Goal: Task Accomplishment & Management: Complete application form

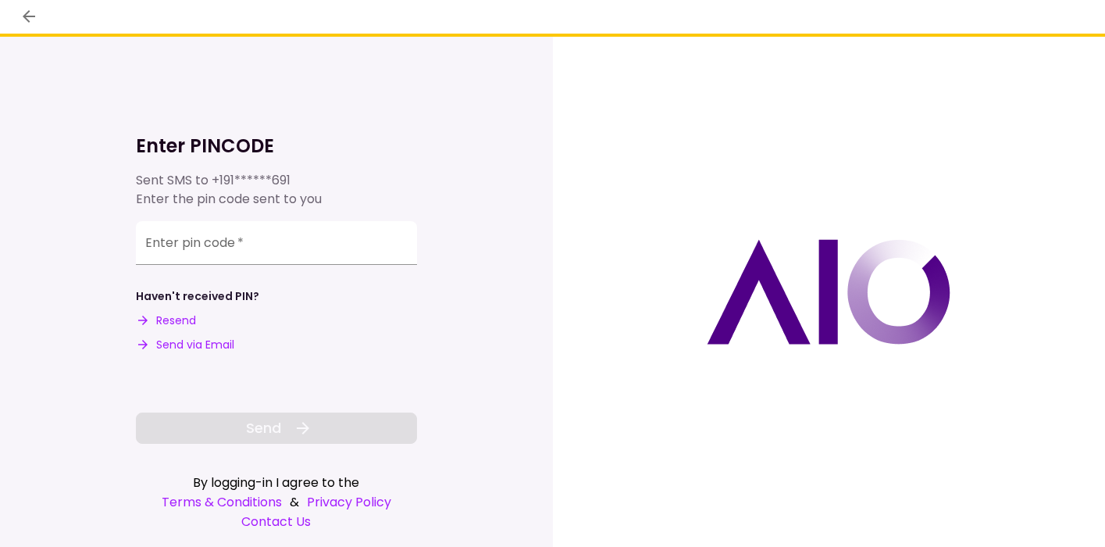
click at [287, 244] on input "Enter pin code   *" at bounding box center [276, 243] width 281 height 44
click at [192, 320] on button "Resend" at bounding box center [166, 320] width 60 height 16
click at [215, 247] on input "Enter pin code   *" at bounding box center [276, 241] width 281 height 44
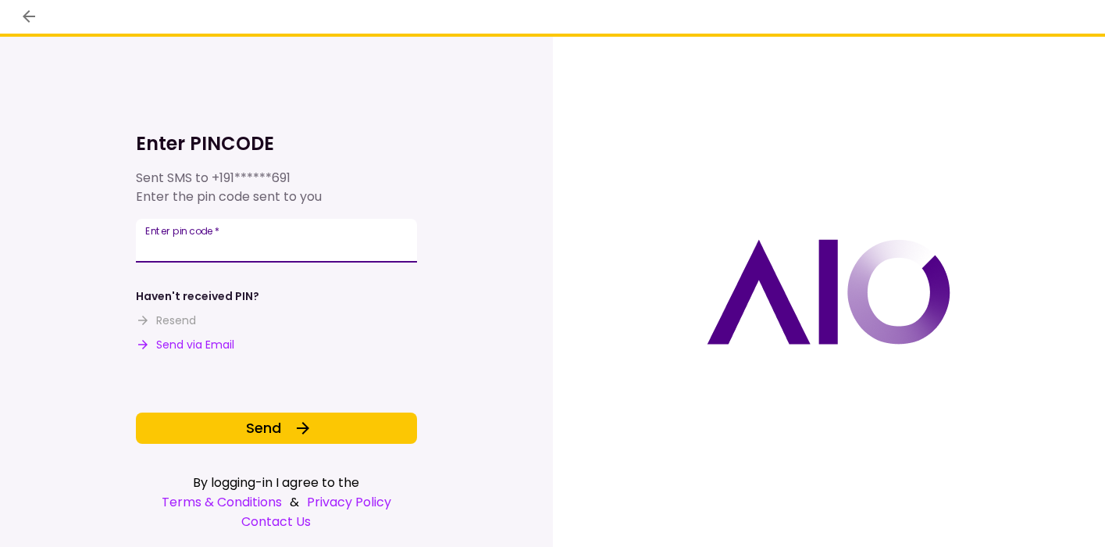
type input "******"
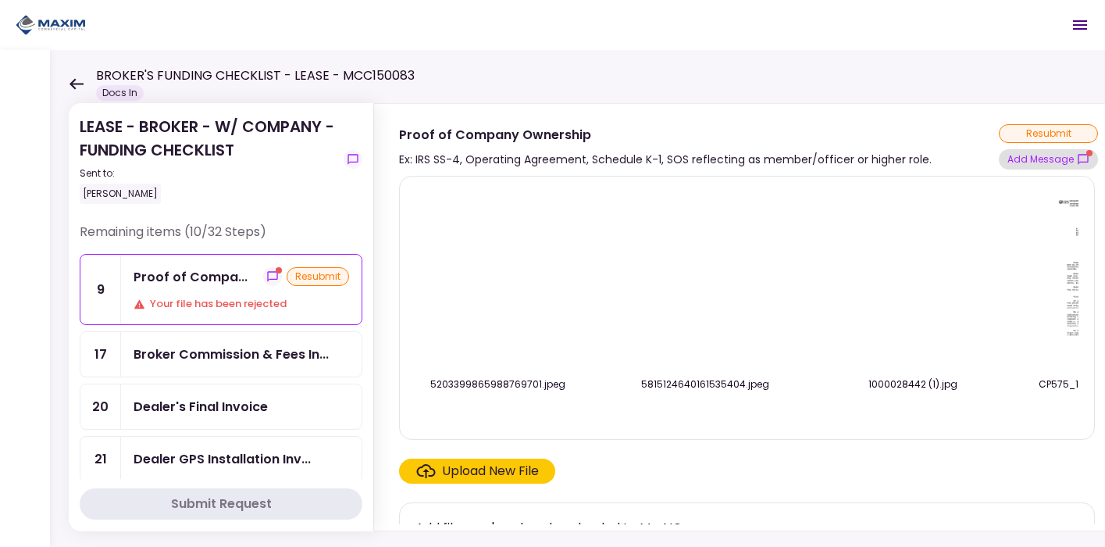
click at [1035, 164] on button "Add Message" at bounding box center [1048, 159] width 99 height 20
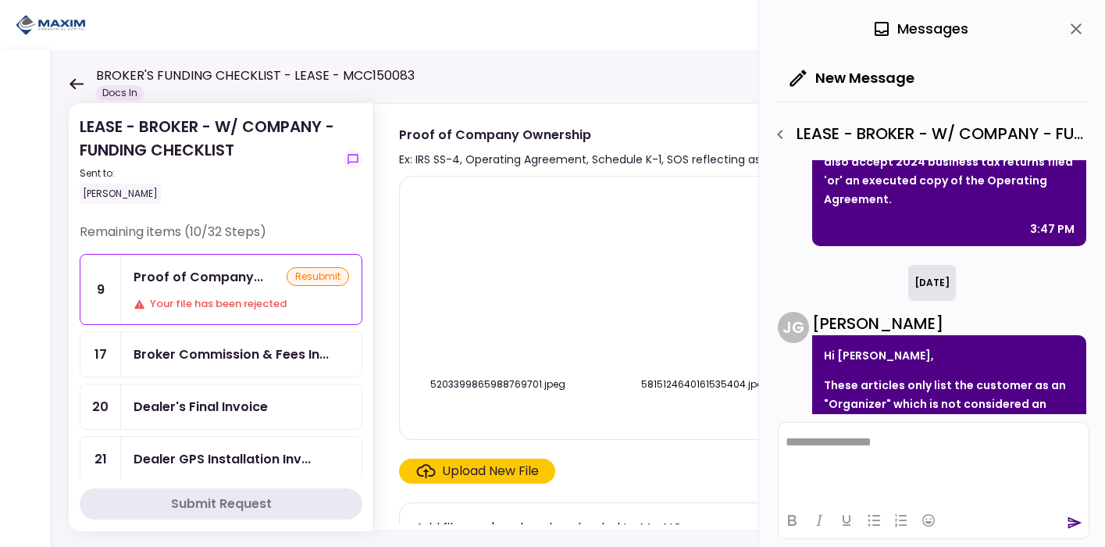
scroll to position [689, 0]
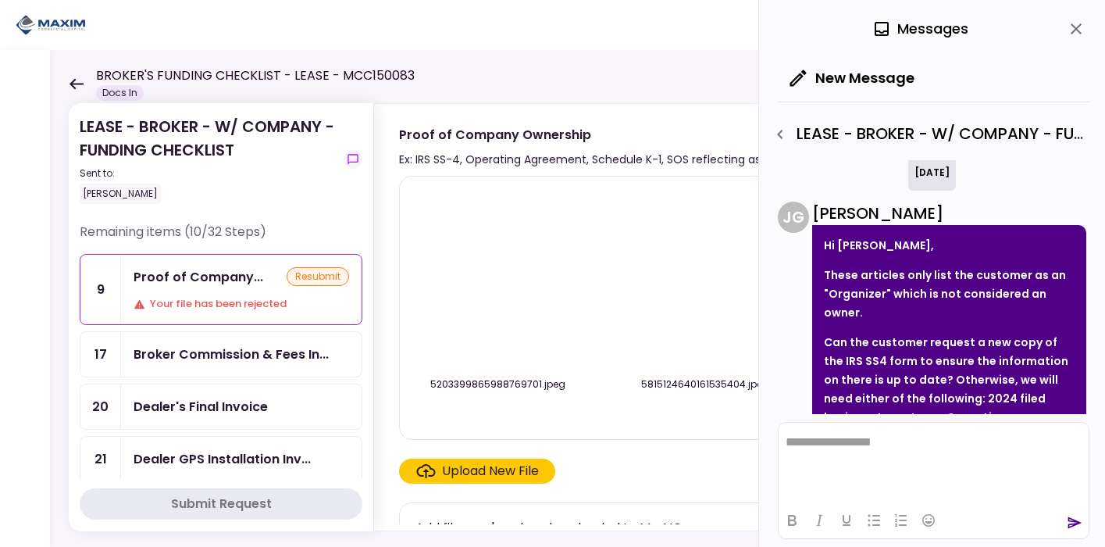
click at [497, 279] on img at bounding box center [497, 279] width 0 height 0
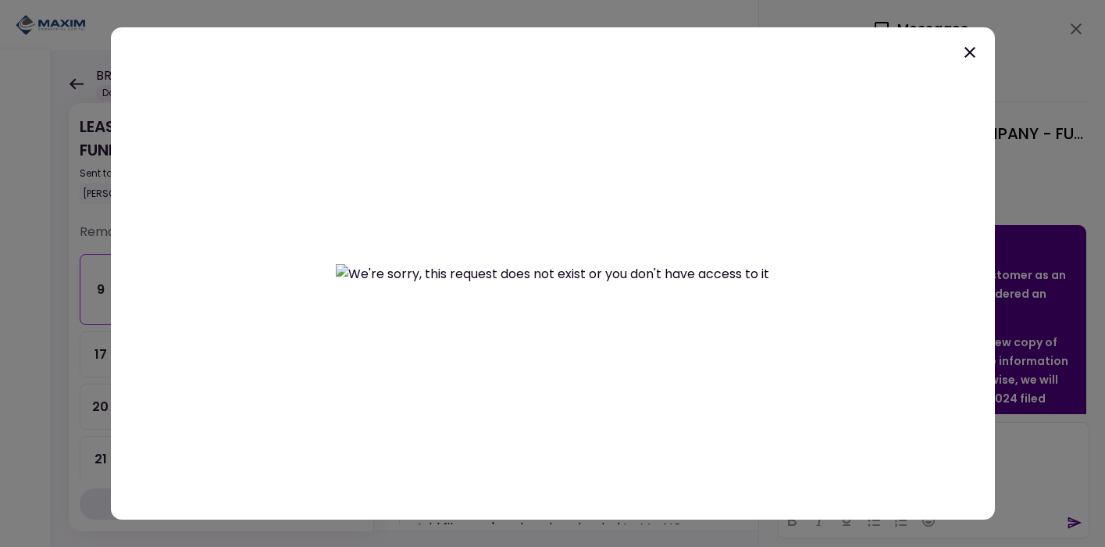
click at [976, 48] on icon at bounding box center [969, 52] width 19 height 19
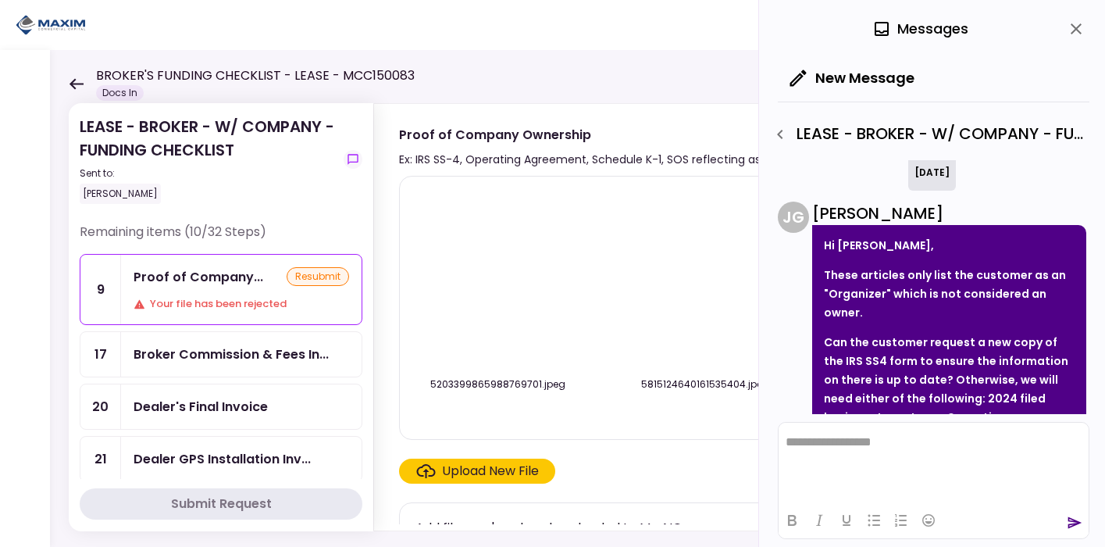
click at [705, 279] on img at bounding box center [705, 279] width 0 height 0
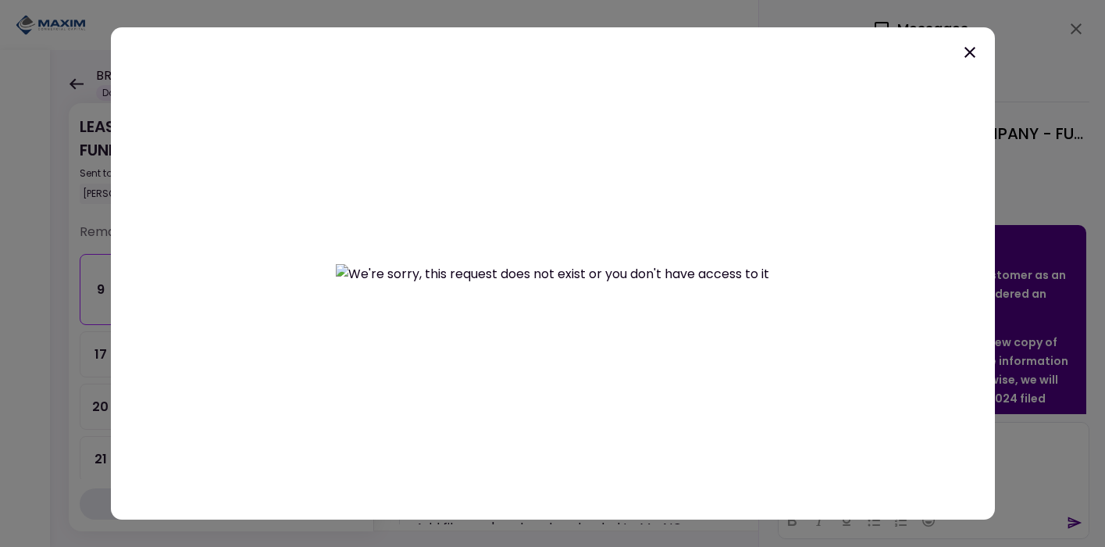
click at [971, 61] on icon at bounding box center [969, 52] width 19 height 19
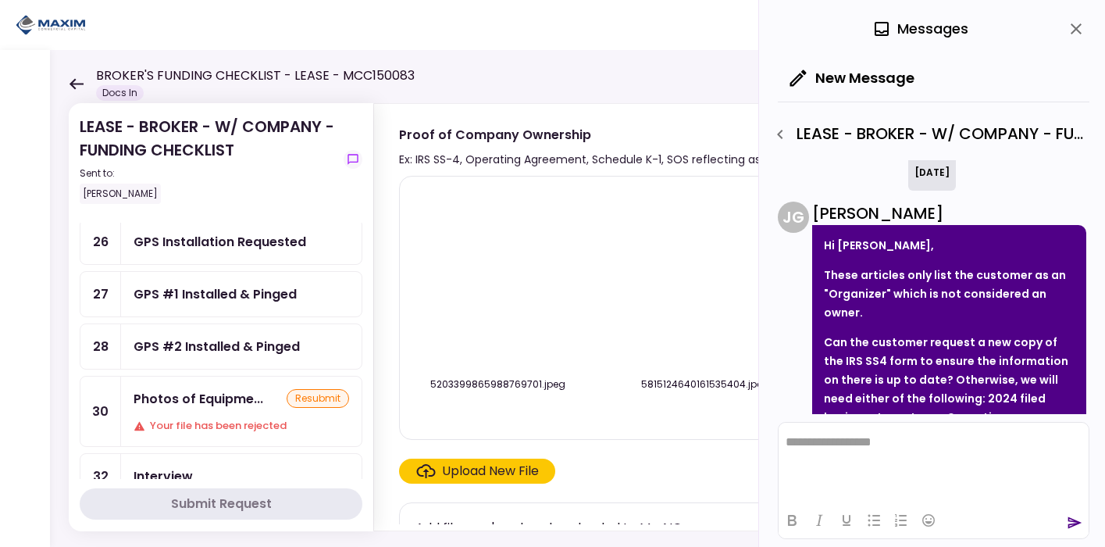
scroll to position [310, 0]
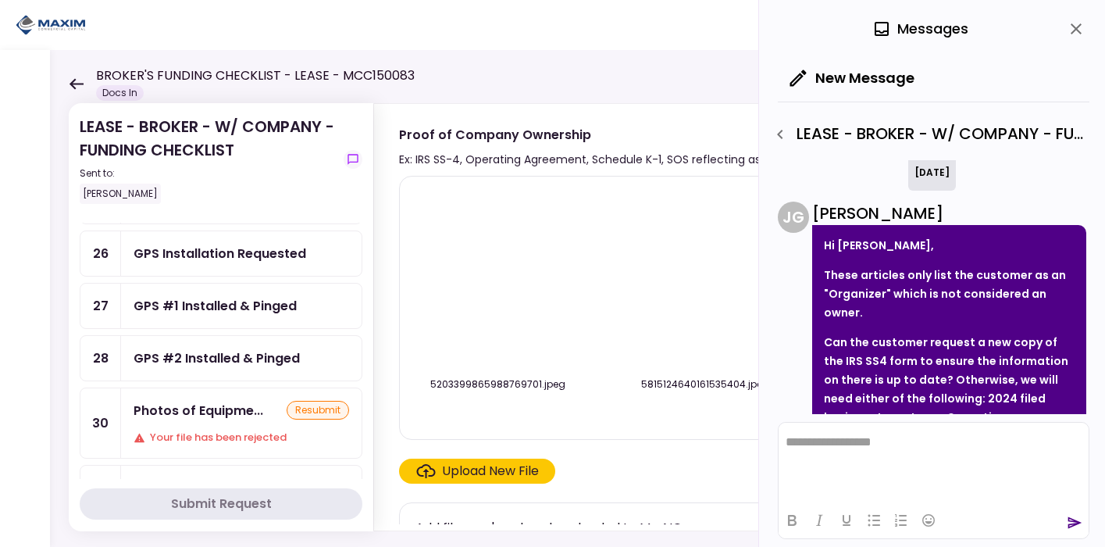
click at [257, 306] on div "GPS #1 Installed & Pinged" at bounding box center [215, 306] width 163 height 20
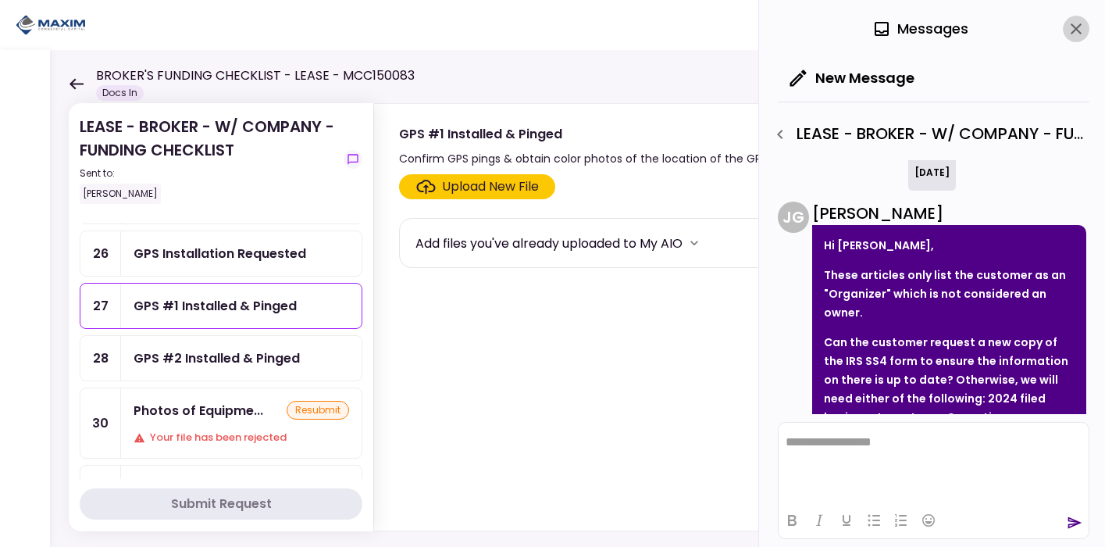
click at [1076, 34] on icon "close" at bounding box center [1076, 29] width 19 height 19
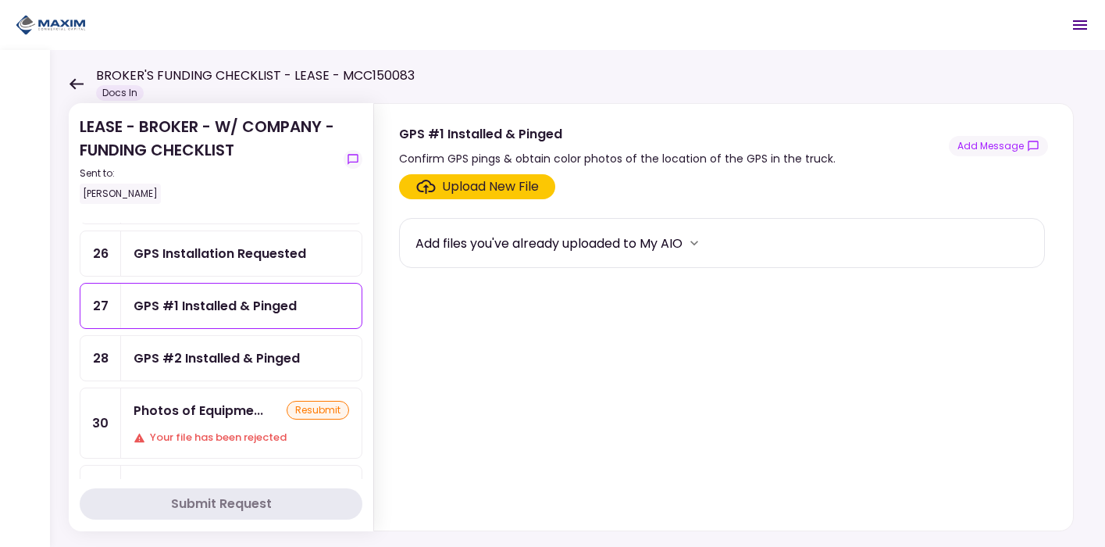
click at [493, 187] on div "Upload New File" at bounding box center [490, 186] width 97 height 19
click at [0, 0] on input "Upload New File" at bounding box center [0, 0] width 0 height 0
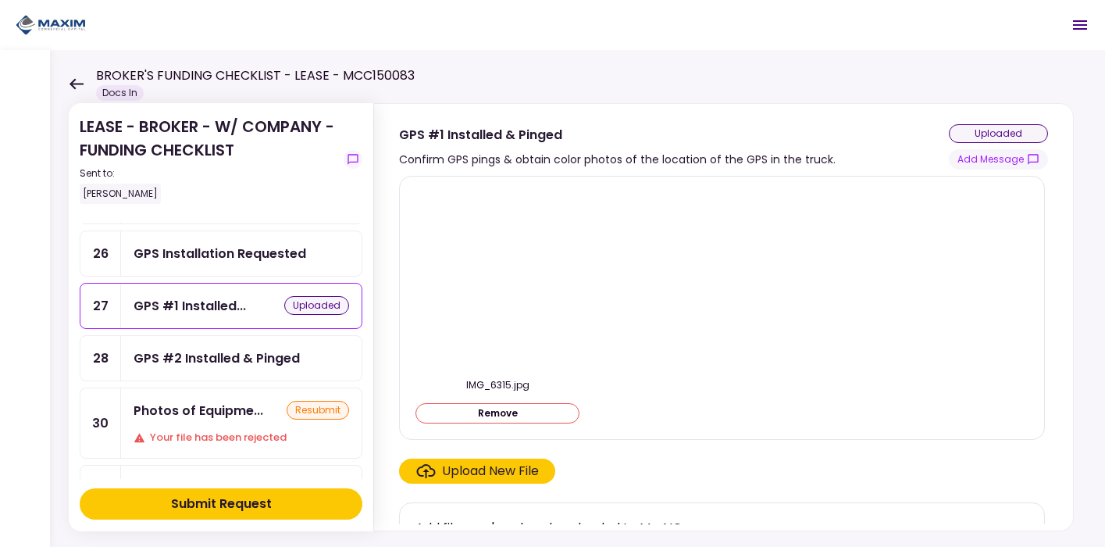
click at [499, 190] on div at bounding box center [497, 279] width 164 height 180
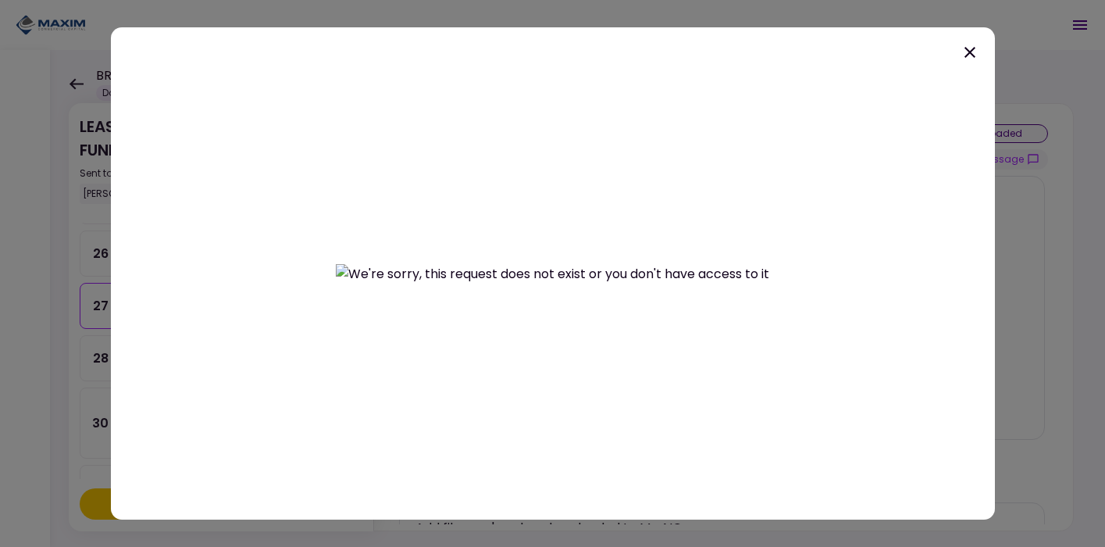
click at [968, 38] on div at bounding box center [553, 273] width 884 height 492
click at [967, 45] on icon at bounding box center [969, 52] width 19 height 19
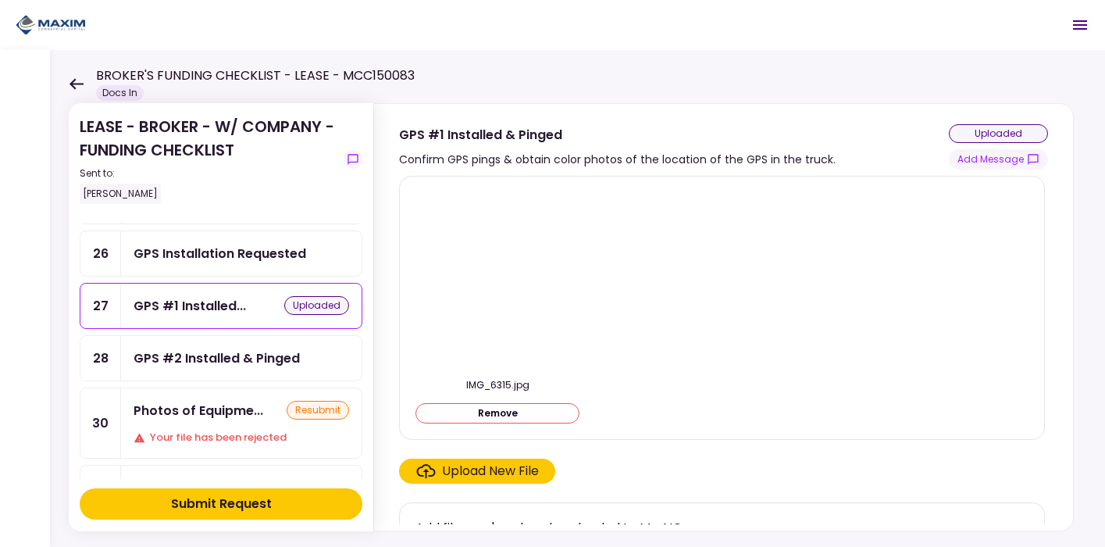
click at [989, 123] on section "GPS #1 Installed & Pinged Confirm GPS pings & obtain color photos of the locati…" at bounding box center [723, 137] width 699 height 66
click at [984, 127] on div "uploaded" at bounding box center [998, 133] width 99 height 19
click at [981, 136] on div "uploaded" at bounding box center [998, 133] width 99 height 19
click at [993, 158] on button "Add Message" at bounding box center [998, 159] width 99 height 20
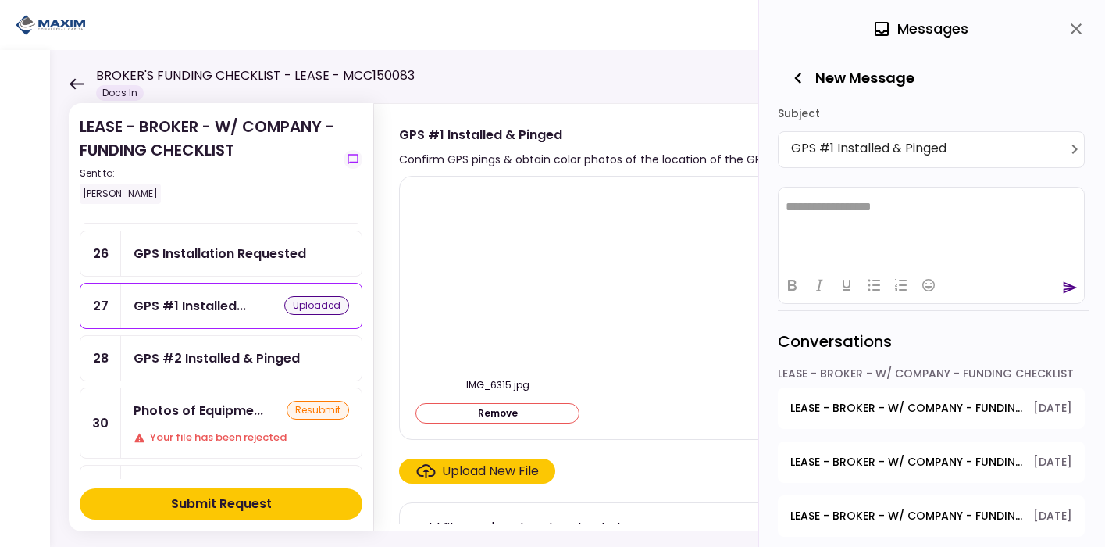
click at [885, 219] on html "**********" at bounding box center [930, 207] width 305 height 40
click at [1060, 288] on div at bounding box center [930, 284] width 305 height 30
click at [1067, 287] on icon "send" at bounding box center [1070, 288] width 16 height 16
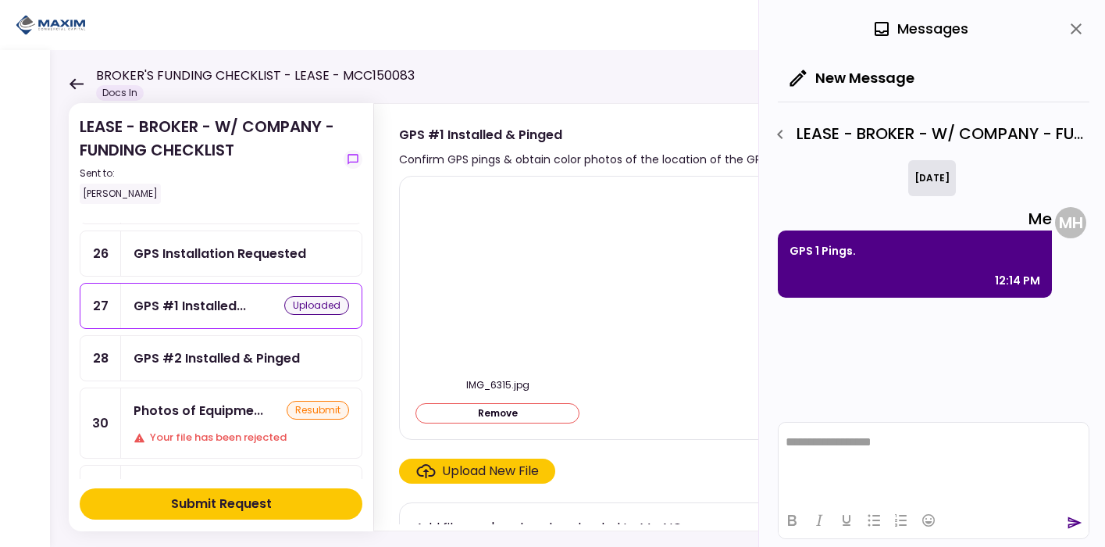
click at [232, 362] on div "GPS #2 Installed & Pinged" at bounding box center [241, 358] width 240 height 45
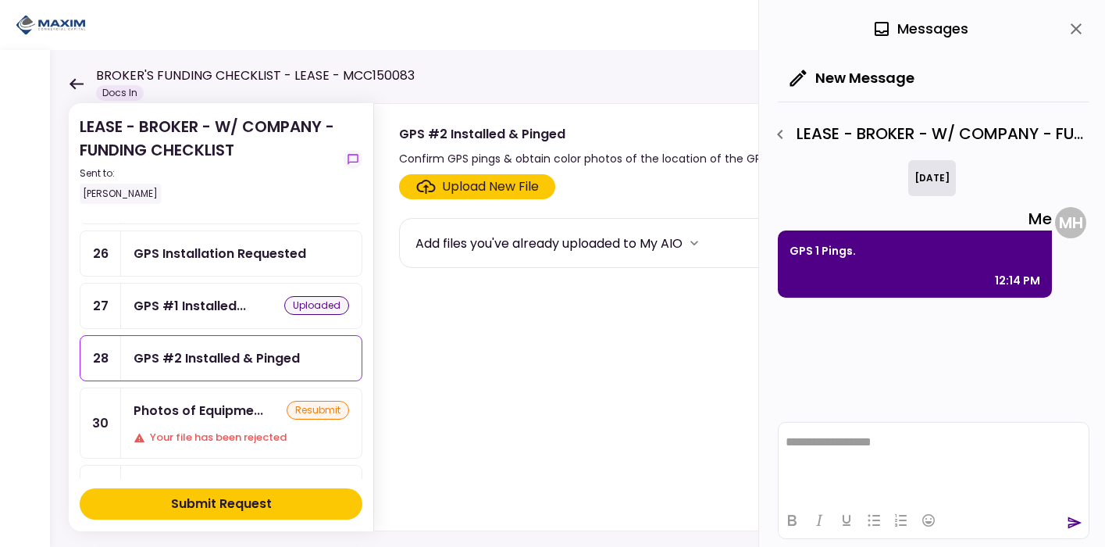
click at [510, 183] on div "Upload New File" at bounding box center [490, 186] width 97 height 19
click at [0, 0] on input "Upload New File" at bounding box center [0, 0] width 0 height 0
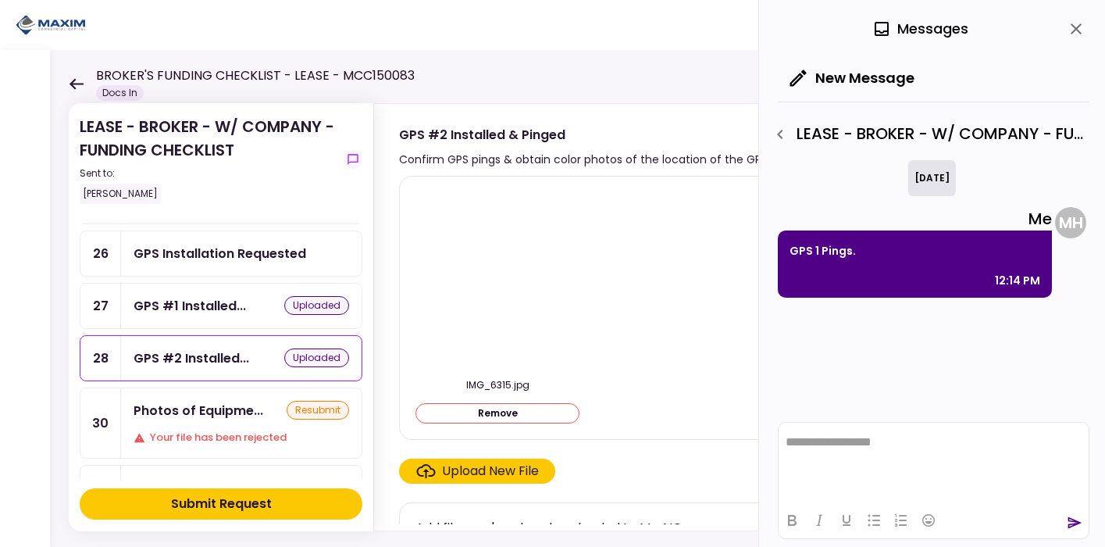
click at [182, 306] on div "GPS #1 Installed..." at bounding box center [190, 306] width 112 height 20
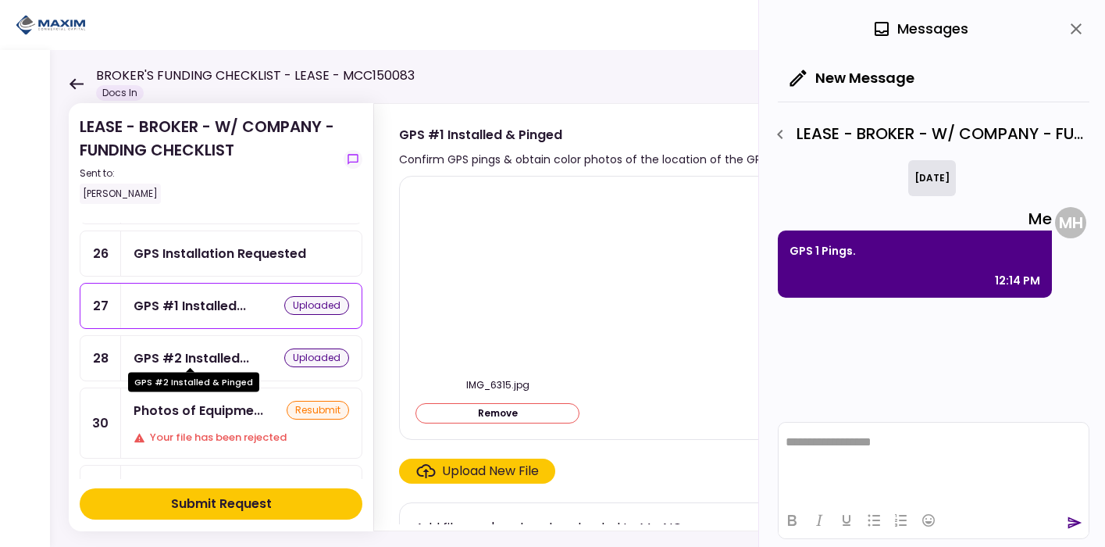
click at [201, 348] on div "GPS #2 Installed..." at bounding box center [192, 358] width 116 height 20
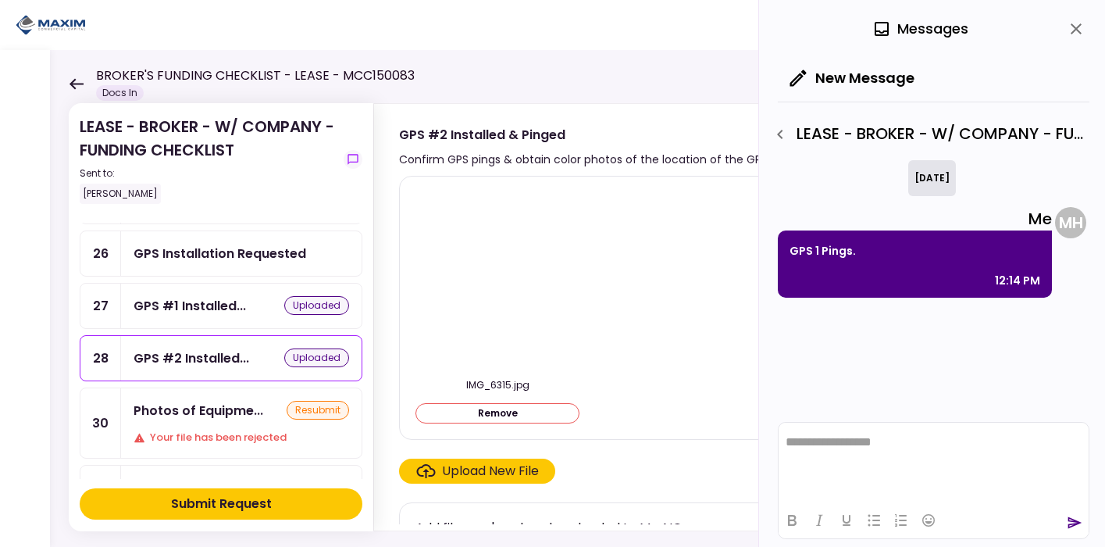
click at [470, 414] on button "Remove" at bounding box center [497, 413] width 164 height 20
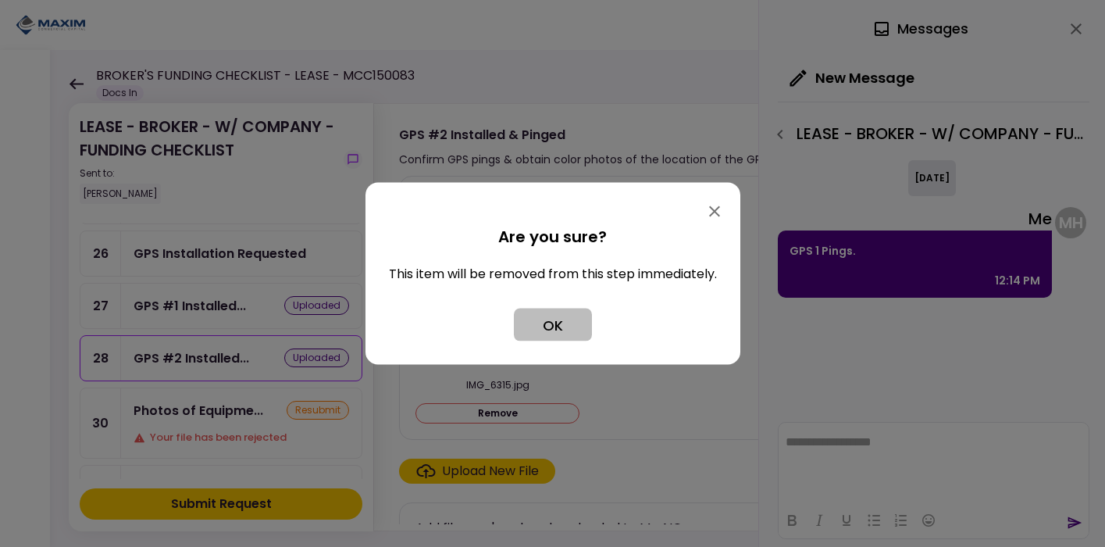
click at [545, 329] on button "OK" at bounding box center [553, 324] width 78 height 33
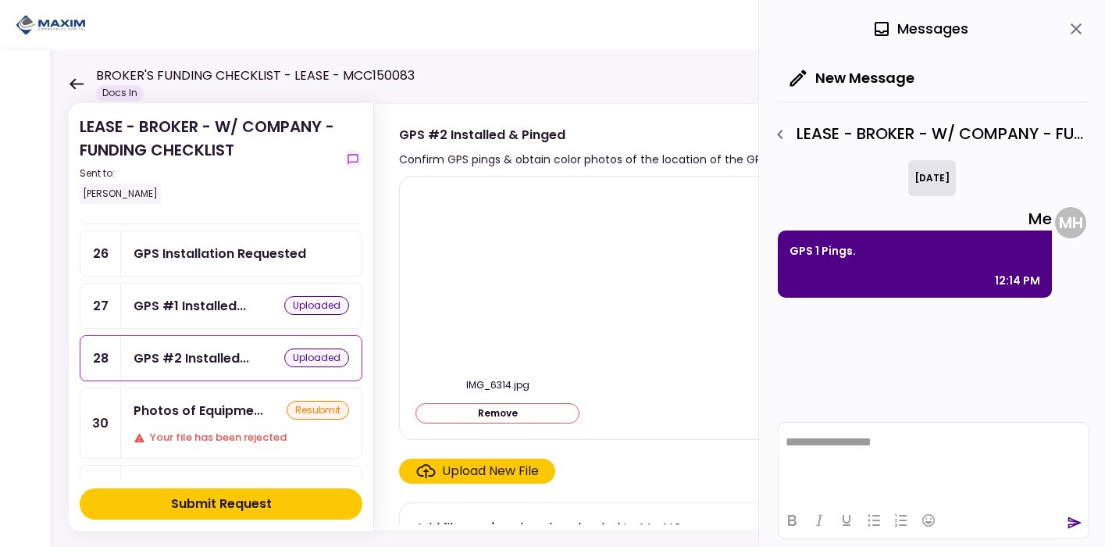
click at [248, 314] on div "GPS #1 Installed... uploaded" at bounding box center [241, 305] width 240 height 45
click at [240, 348] on div "GPS #2 Installed..." at bounding box center [192, 358] width 116 height 20
click at [1075, 35] on icon "close" at bounding box center [1076, 29] width 19 height 19
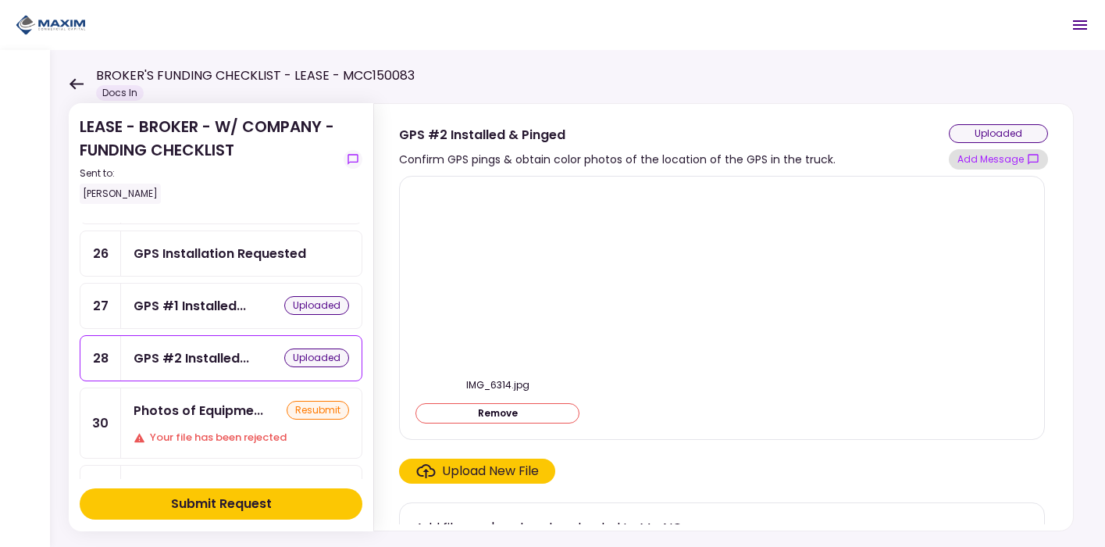
click at [978, 159] on button "Add Message" at bounding box center [998, 159] width 99 height 20
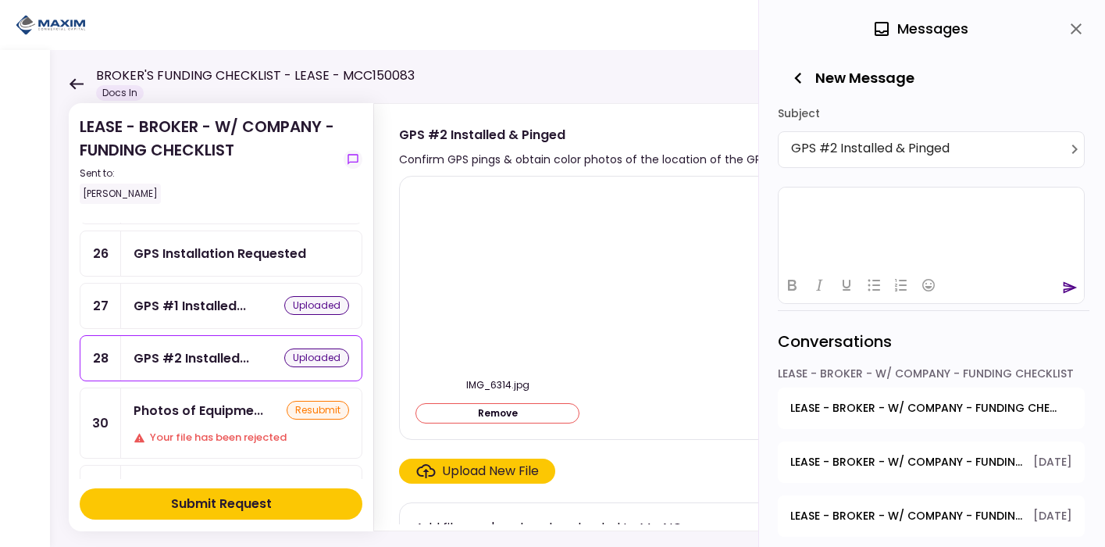
click at [853, 225] on html at bounding box center [930, 206] width 305 height 38
click at [832, 205] on p "**********" at bounding box center [930, 206] width 291 height 15
click at [1065, 296] on div at bounding box center [930, 284] width 305 height 30
click at [1065, 290] on icon "send" at bounding box center [1070, 287] width 14 height 12
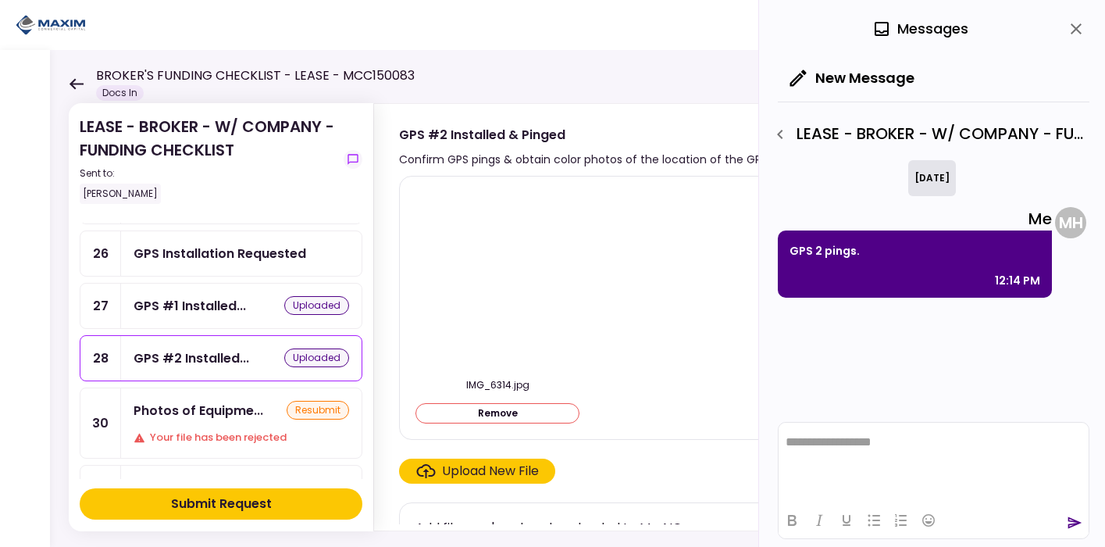
click at [249, 306] on div "GPS #1 Installed... uploaded" at bounding box center [241, 306] width 215 height 20
click at [258, 503] on div "Submit Request" at bounding box center [221, 503] width 101 height 19
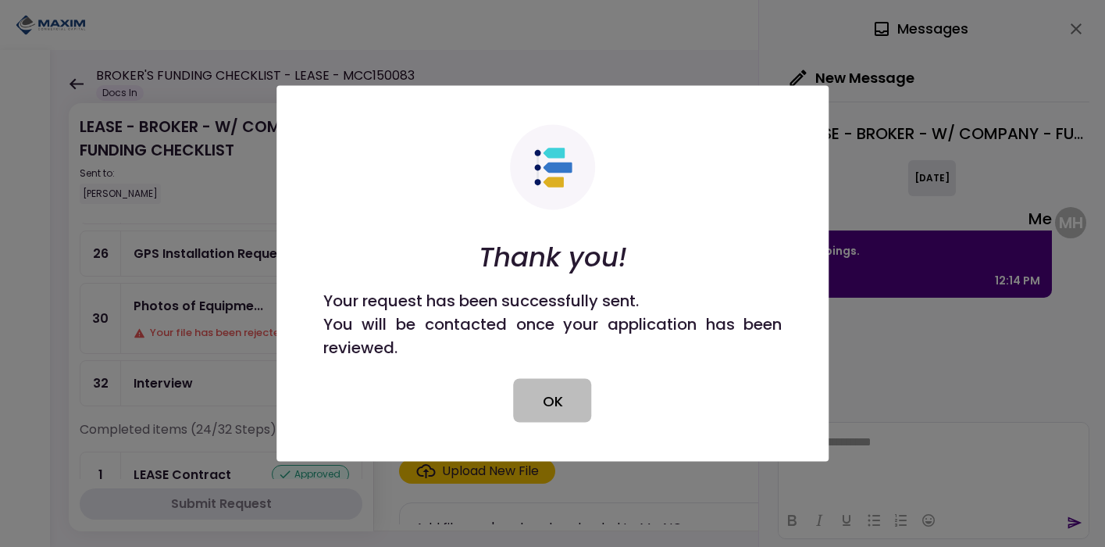
click at [536, 404] on button "OK" at bounding box center [553, 401] width 78 height 44
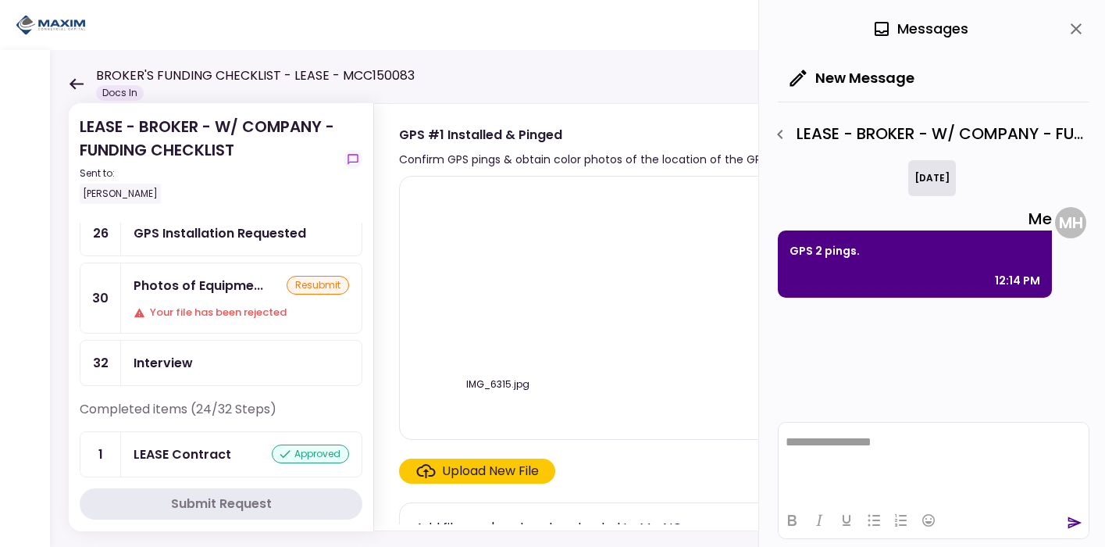
scroll to position [275, 0]
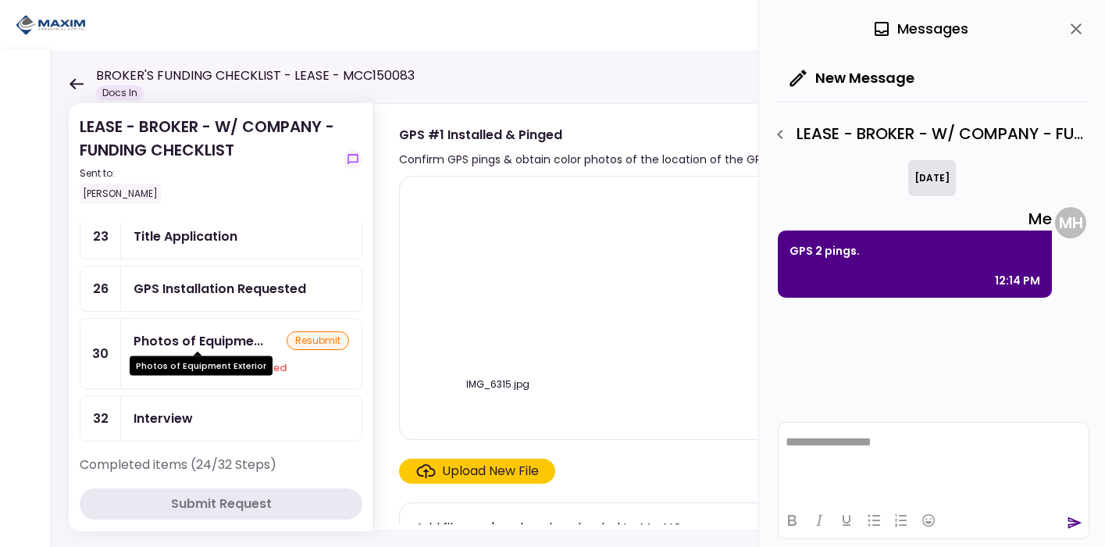
click at [203, 337] on div "Photos of Equipme..." at bounding box center [199, 341] width 130 height 20
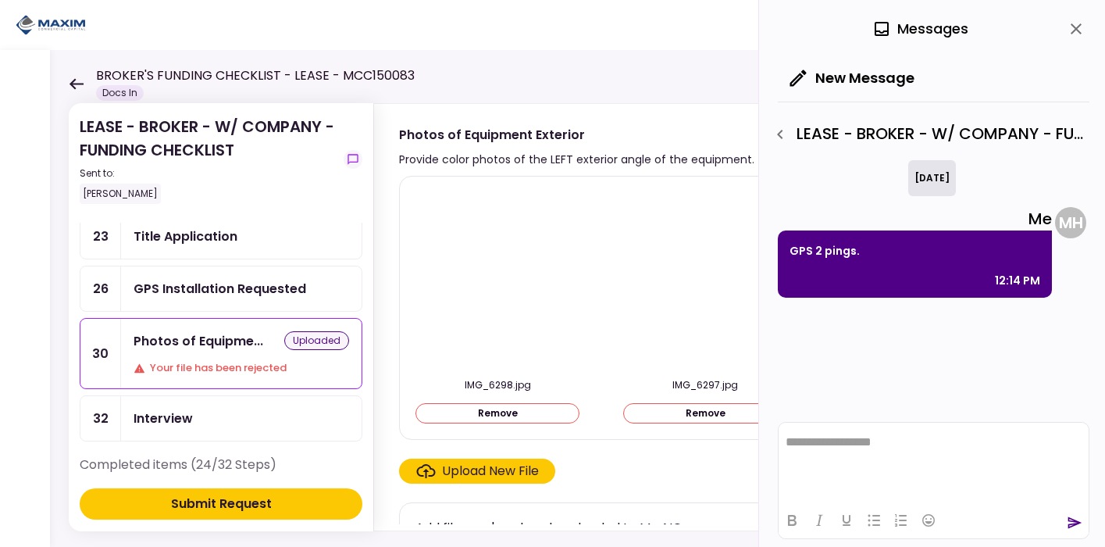
click at [247, 508] on div "Submit Request" at bounding box center [221, 503] width 101 height 19
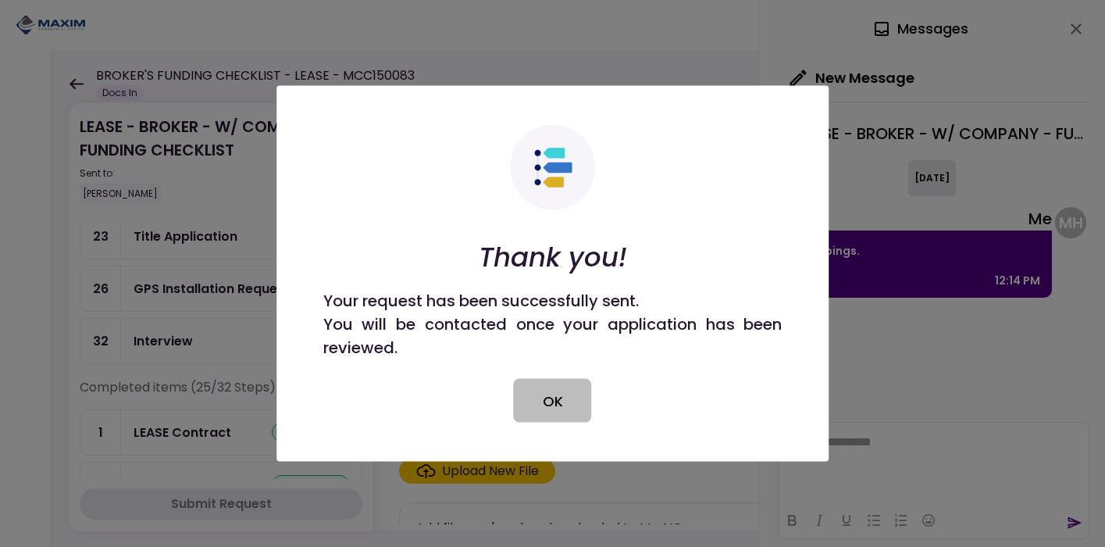
click at [547, 379] on button "OK" at bounding box center [553, 401] width 78 height 44
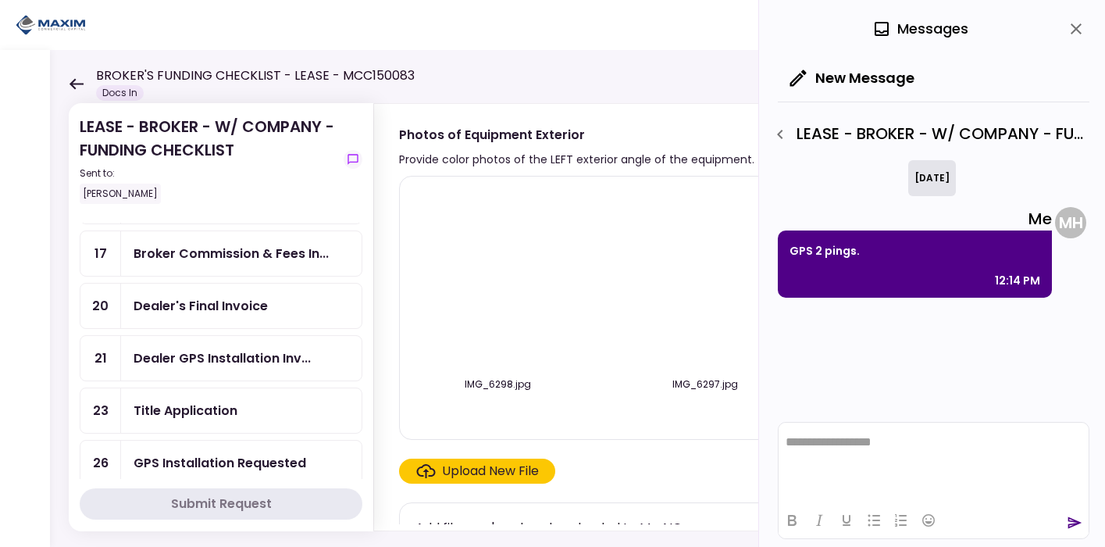
scroll to position [112, 0]
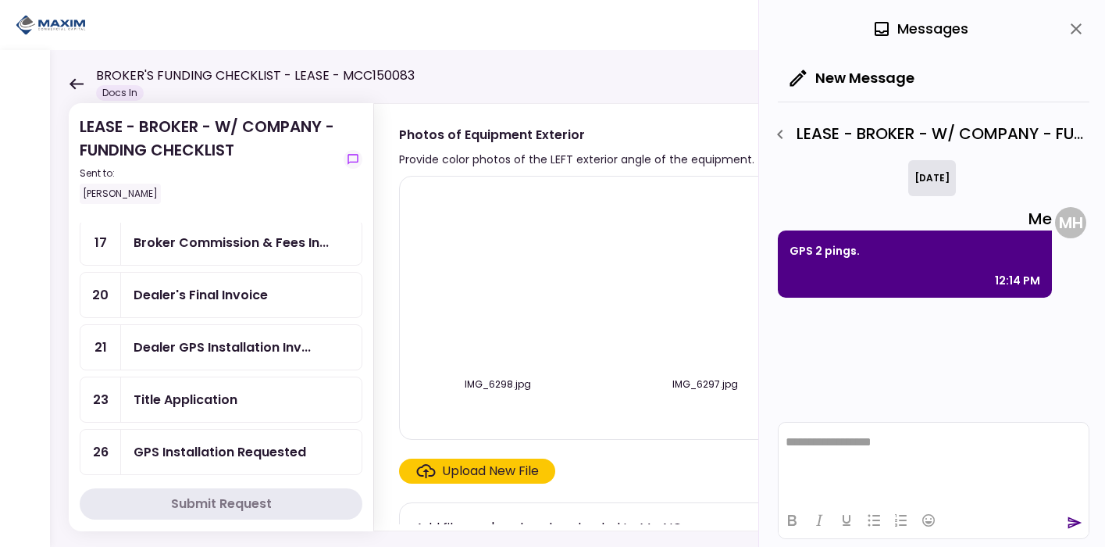
click at [210, 301] on div "Dealer's Final Invoice" at bounding box center [241, 294] width 240 height 45
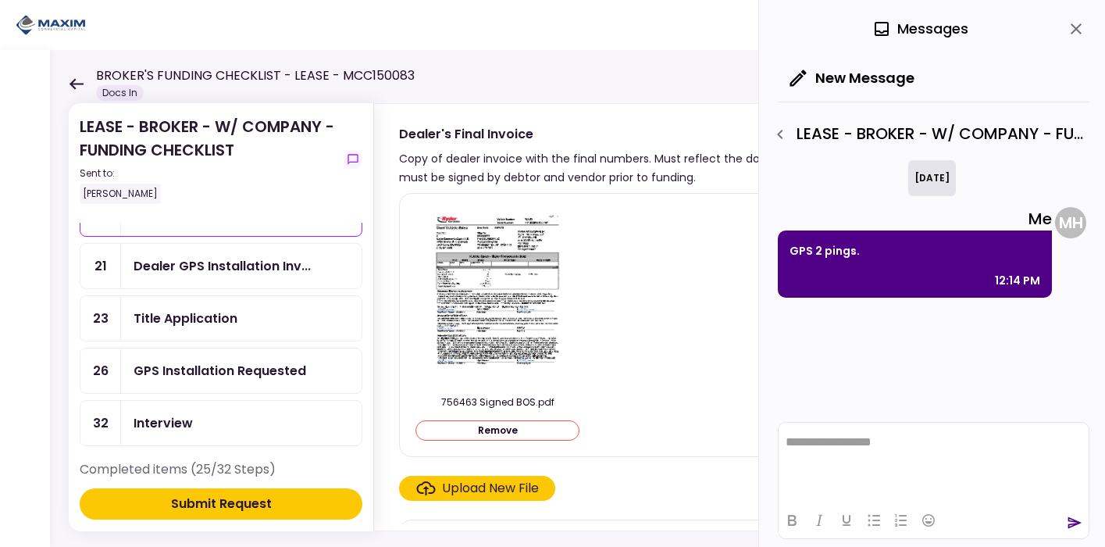
scroll to position [184, 0]
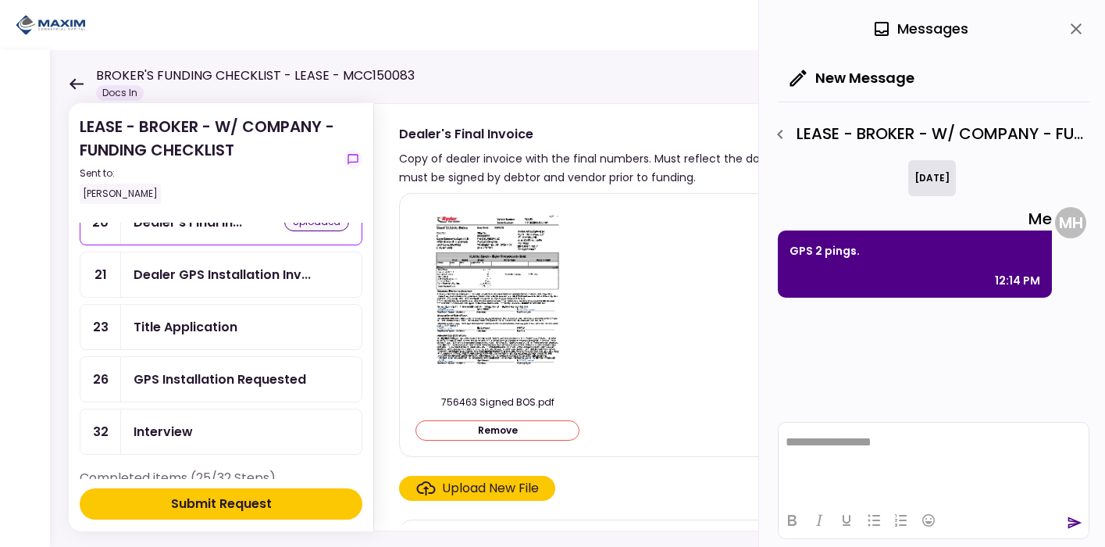
click at [210, 317] on div "Title Application" at bounding box center [186, 327] width 104 height 20
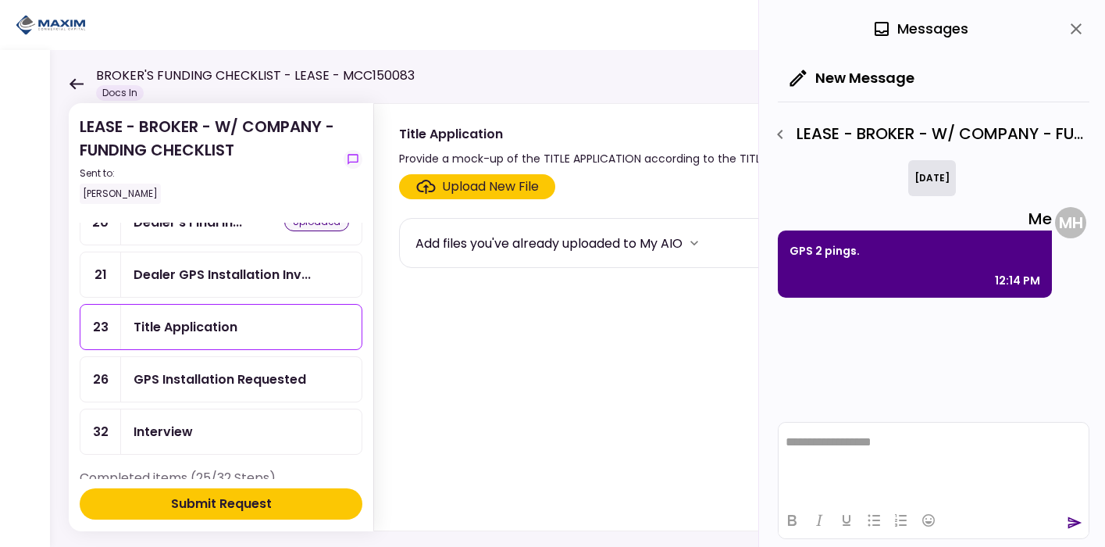
click at [1078, 28] on icon "close" at bounding box center [1076, 29] width 19 height 19
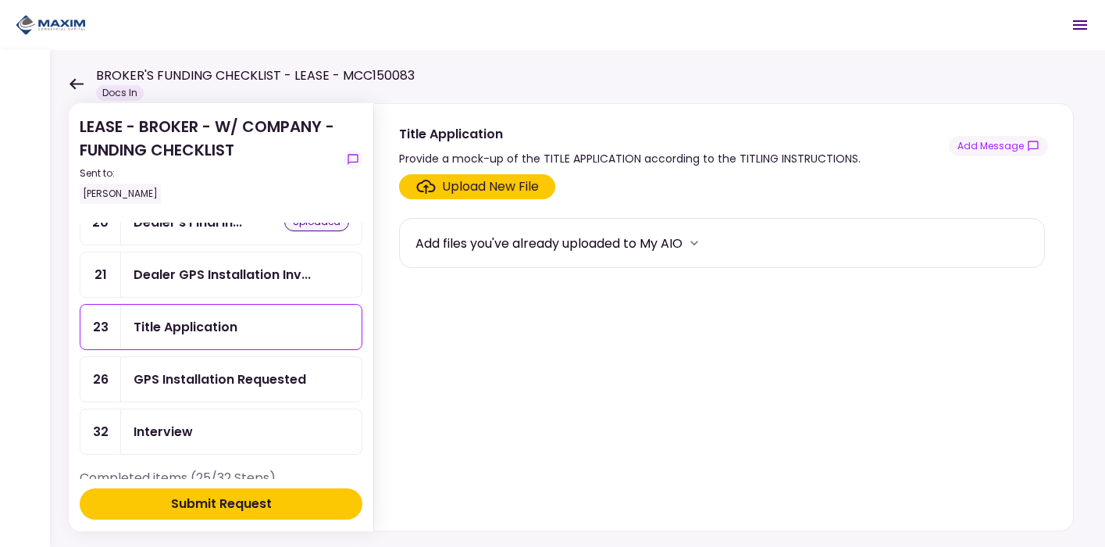
click at [258, 271] on div "Dealer GPS Installation Inv..." at bounding box center [222, 275] width 177 height 20
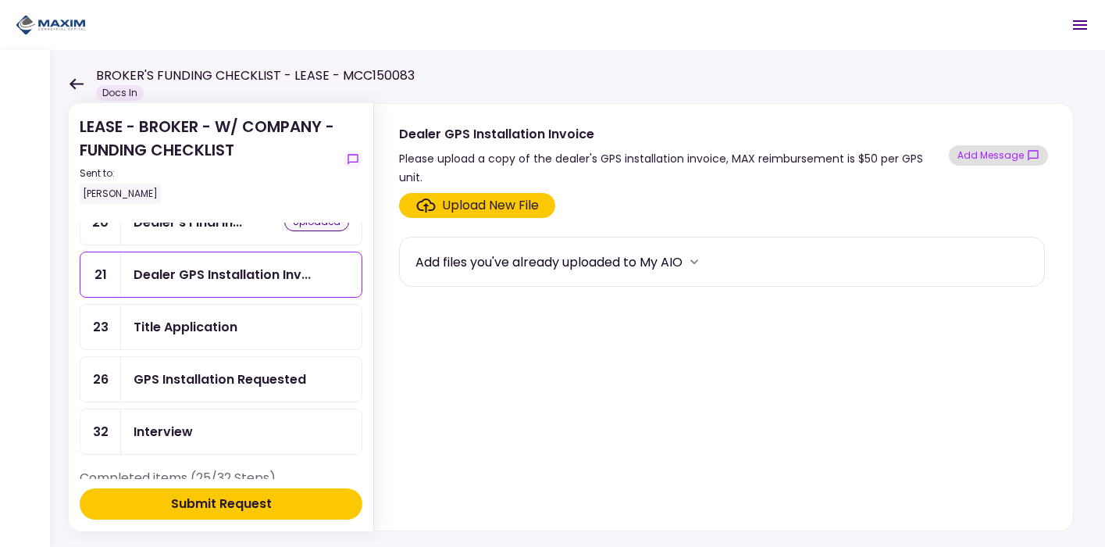
click at [1024, 145] on button "Add Message" at bounding box center [998, 155] width 99 height 20
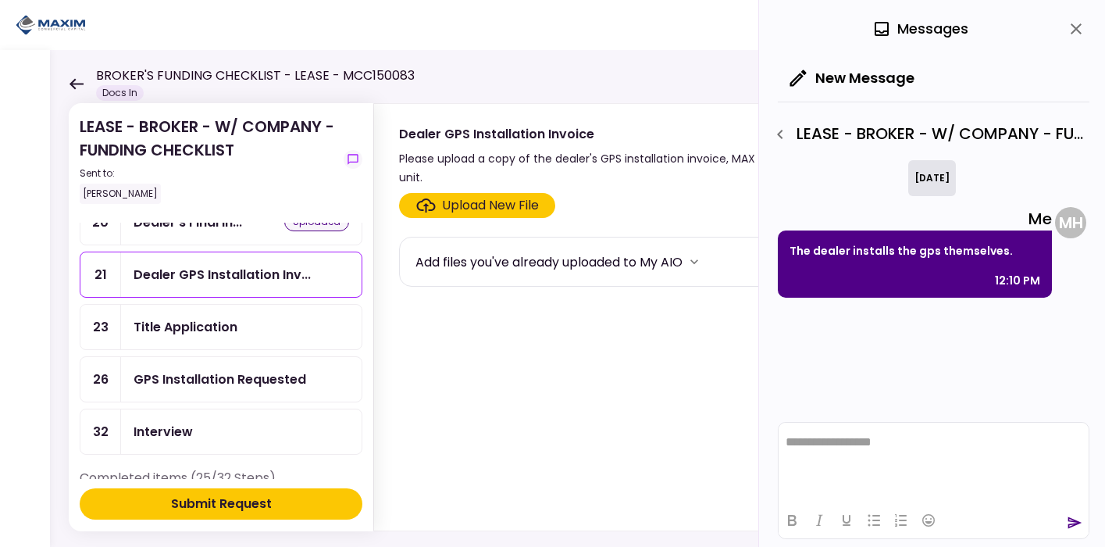
click at [913, 458] on html "**********" at bounding box center [933, 442] width 310 height 40
click at [1083, 532] on div at bounding box center [933, 519] width 310 height 30
click at [1078, 526] on icon "send" at bounding box center [1075, 523] width 16 height 16
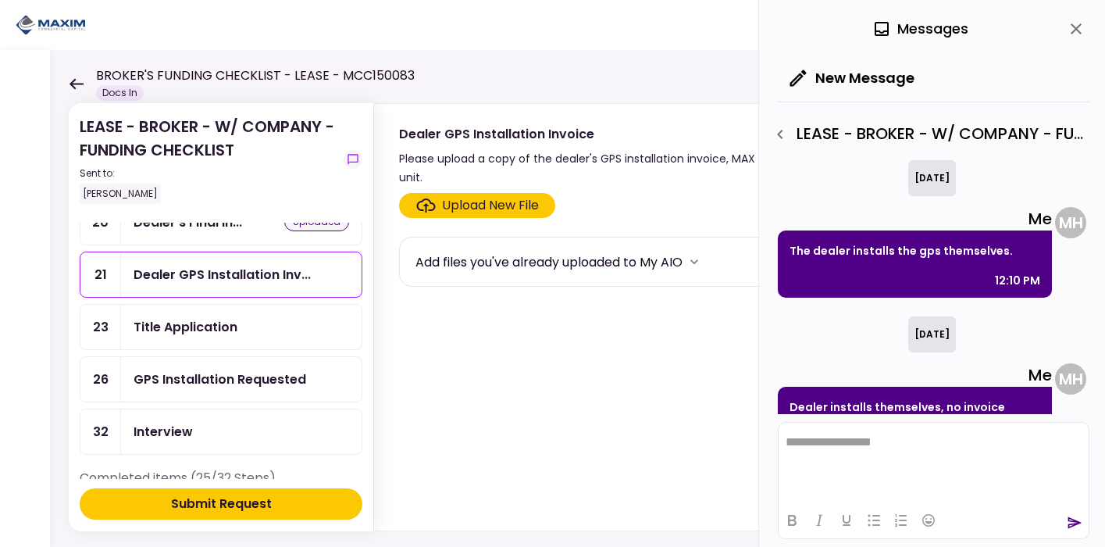
click at [297, 505] on button "Submit Request" at bounding box center [221, 503] width 283 height 31
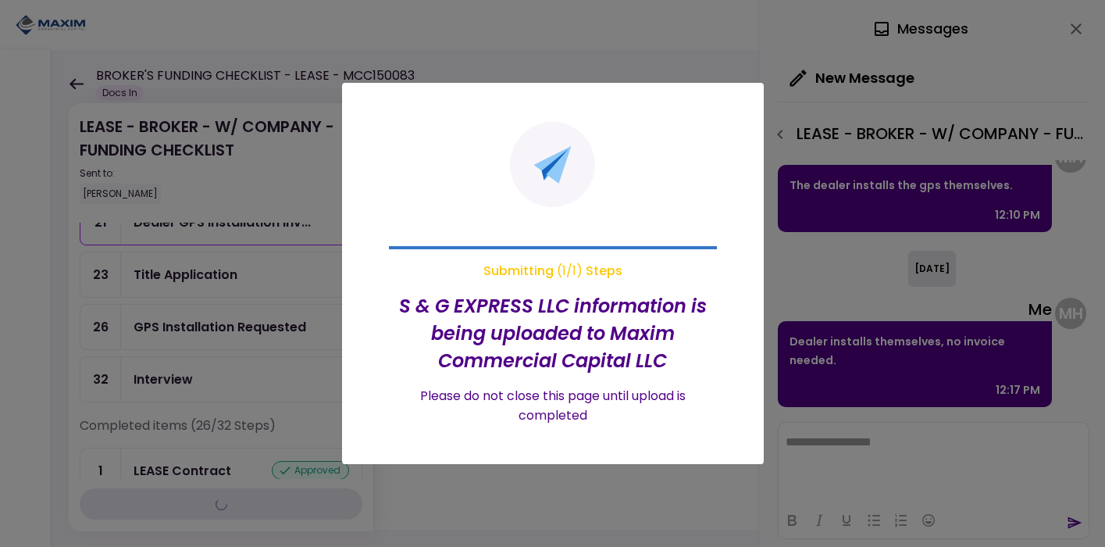
scroll to position [133, 0]
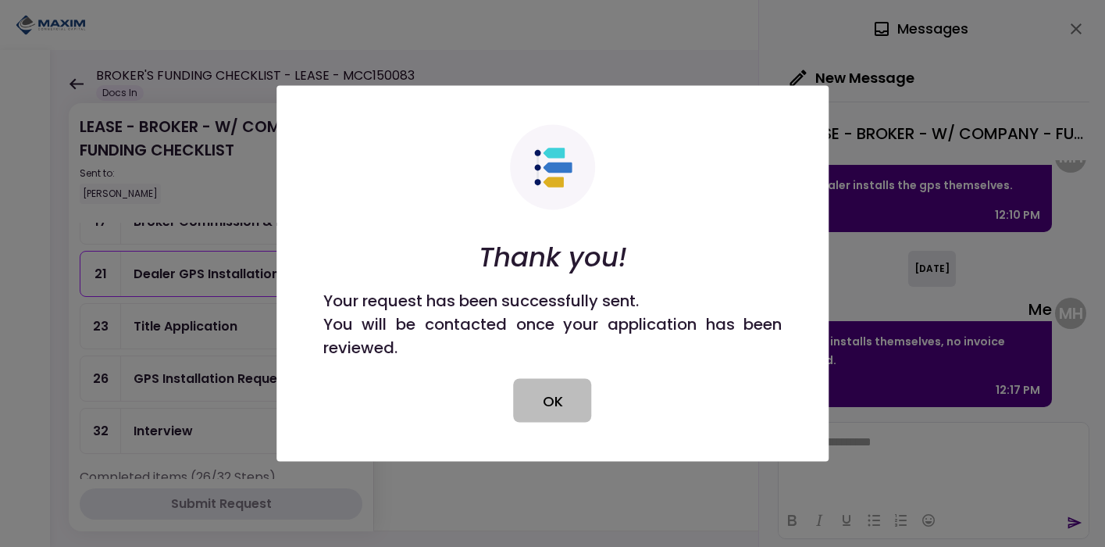
click at [568, 405] on button "OK" at bounding box center [553, 401] width 78 height 44
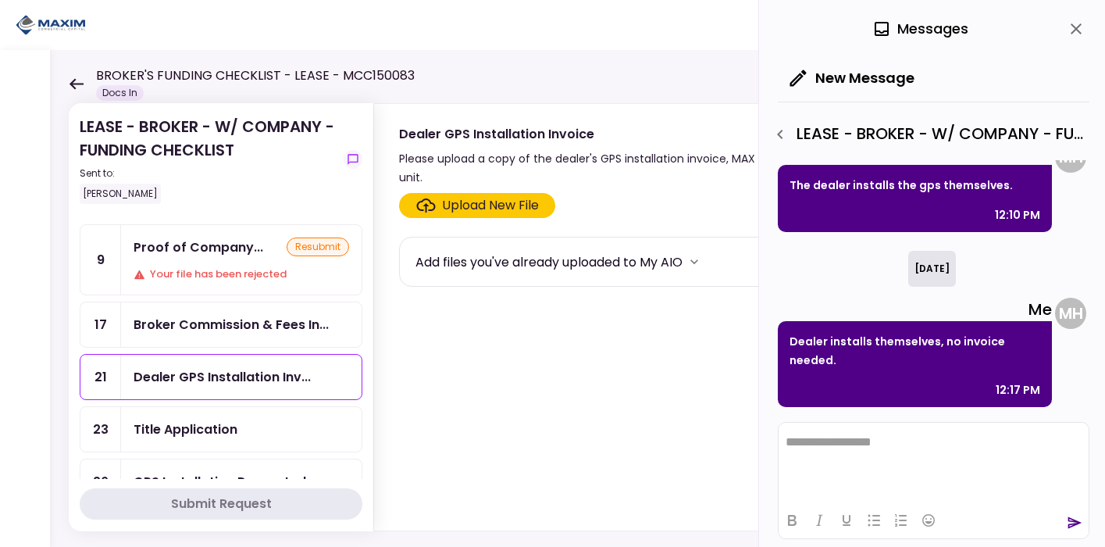
scroll to position [0, 0]
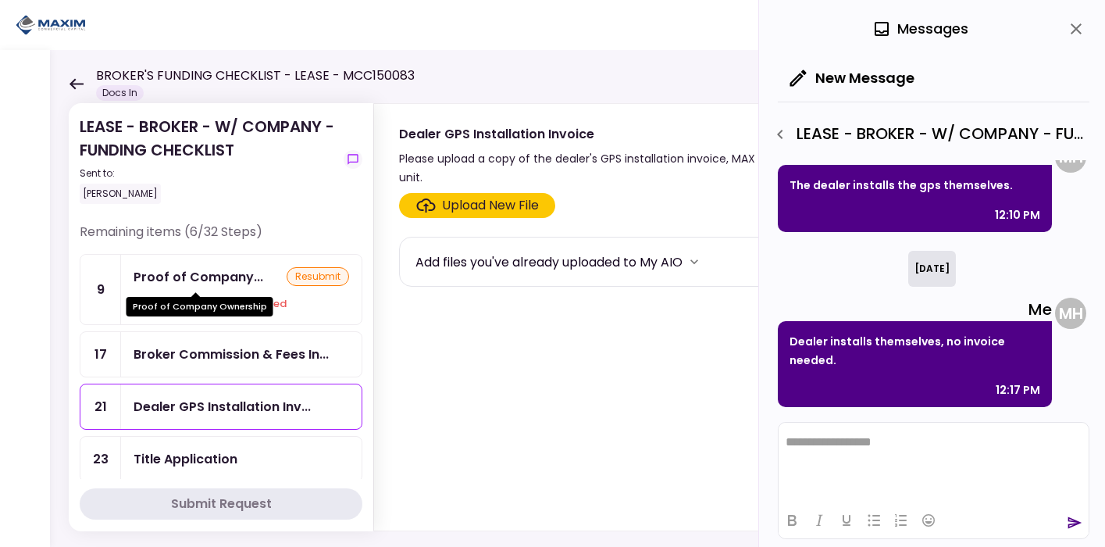
click at [219, 283] on div "Proof of Company..." at bounding box center [199, 277] width 130 height 20
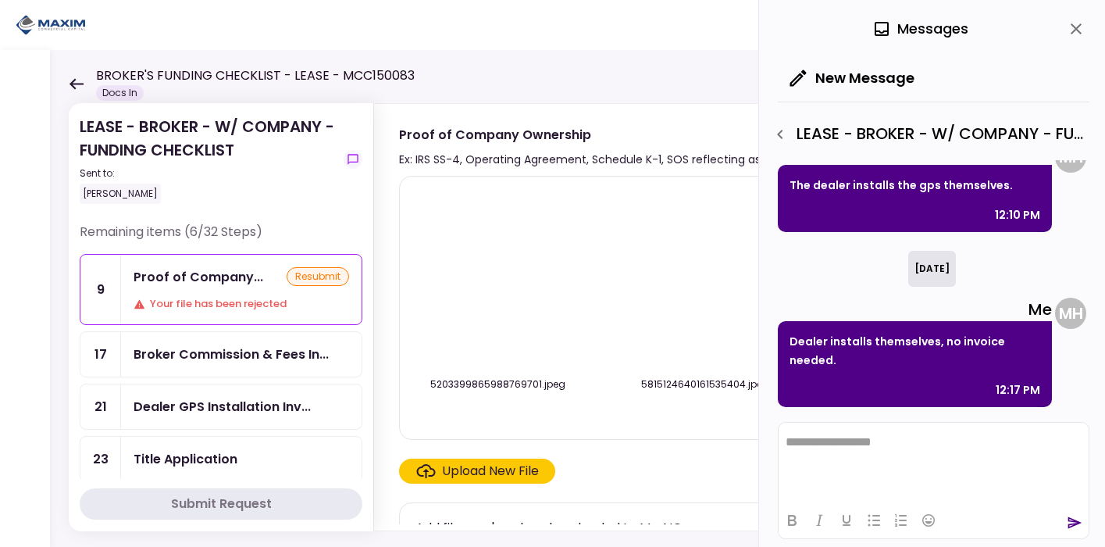
click at [1067, 23] on icon "close" at bounding box center [1076, 29] width 19 height 19
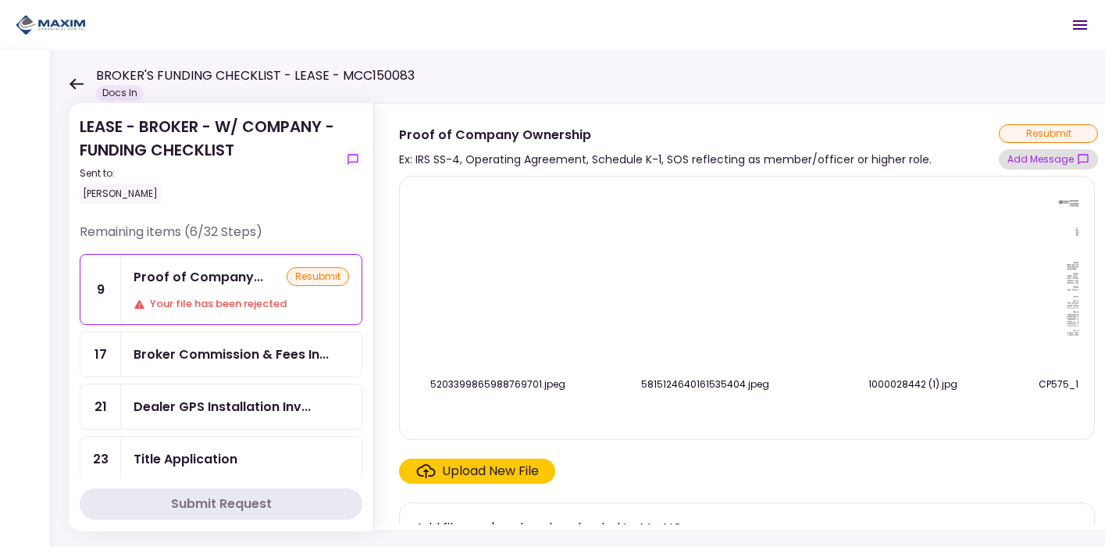
click at [1038, 157] on button "Add Message" at bounding box center [1048, 159] width 99 height 20
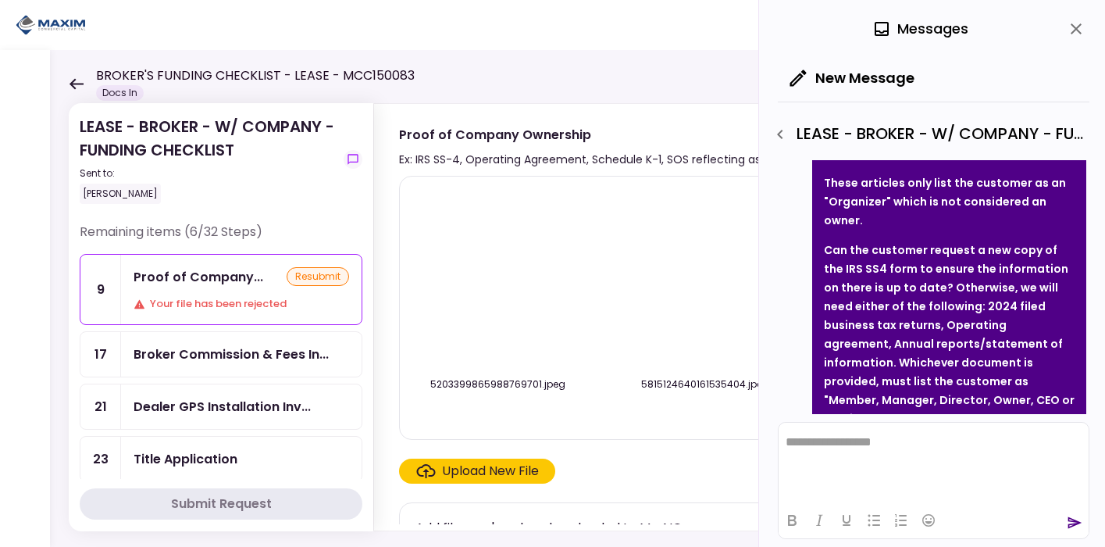
scroll to position [789, 0]
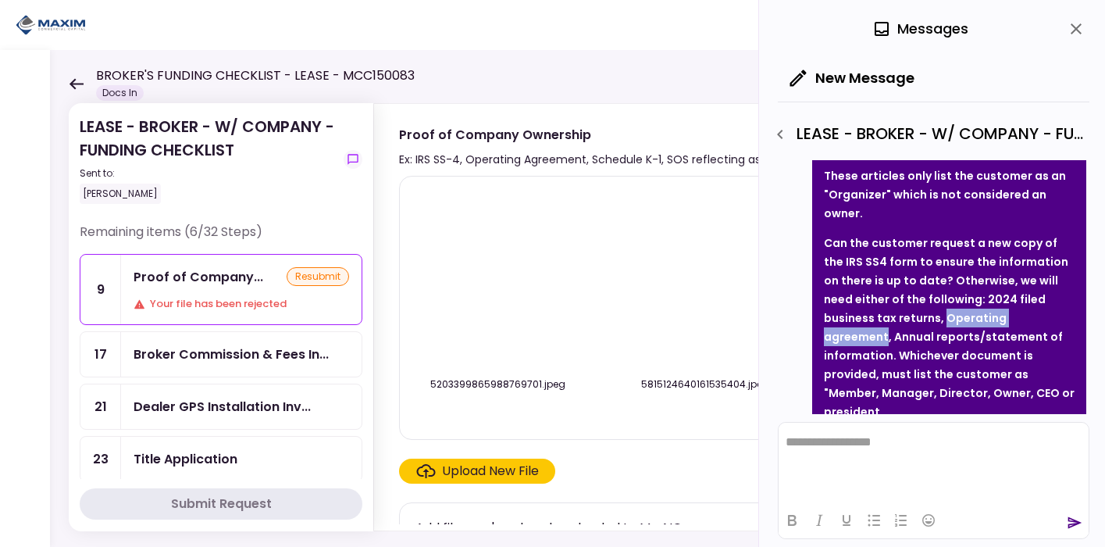
drag, startPoint x: 891, startPoint y: 301, endPoint x: 1010, endPoint y: 302, distance: 119.5
click at [1010, 302] on p "Can the customer request a new copy of the IRS SS4 form to ensure the informati…" at bounding box center [949, 326] width 251 height 187
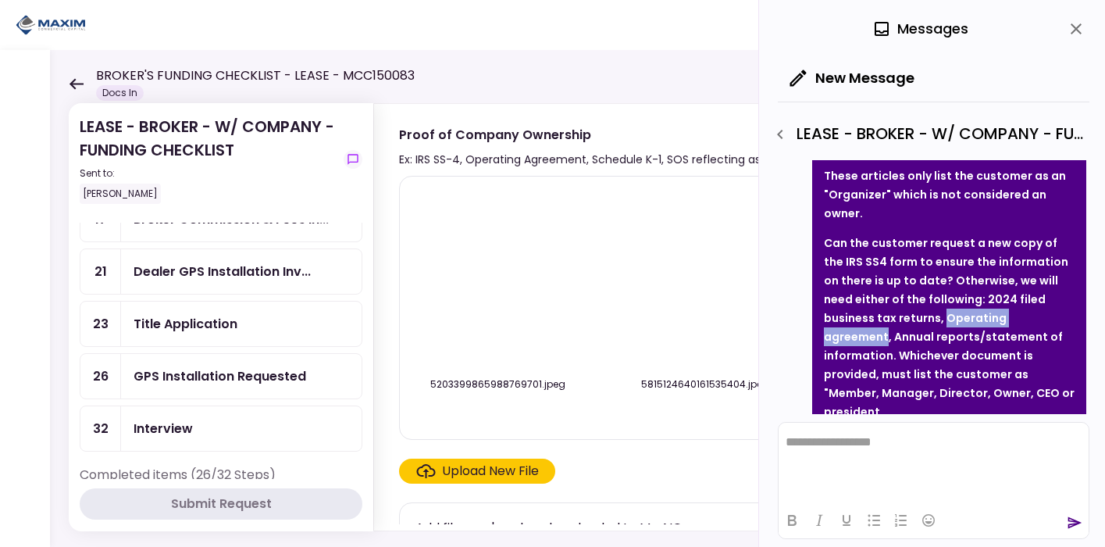
scroll to position [163, 0]
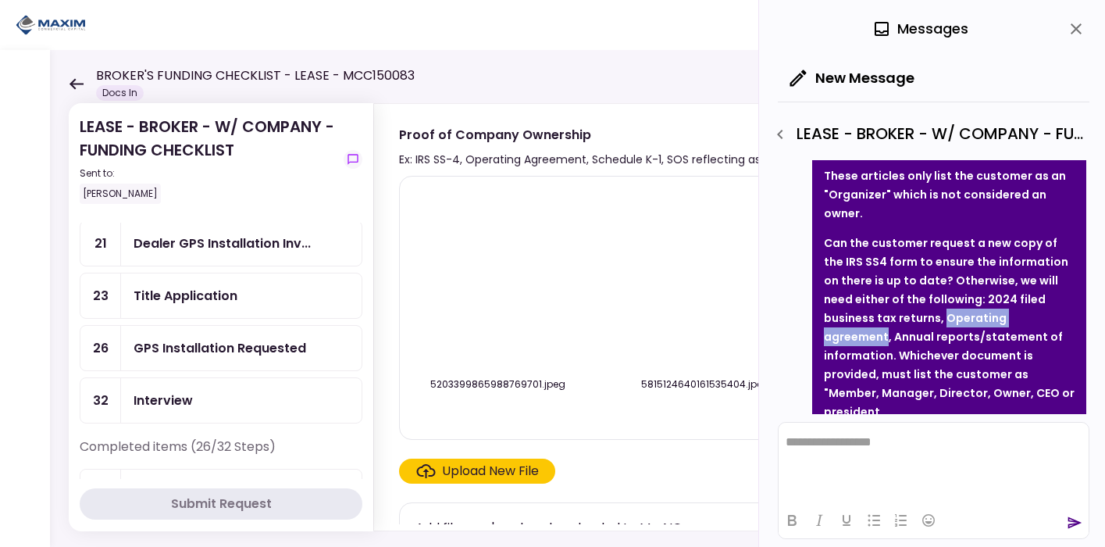
click at [162, 356] on div "GPS Installation Requested" at bounding box center [241, 348] width 240 height 45
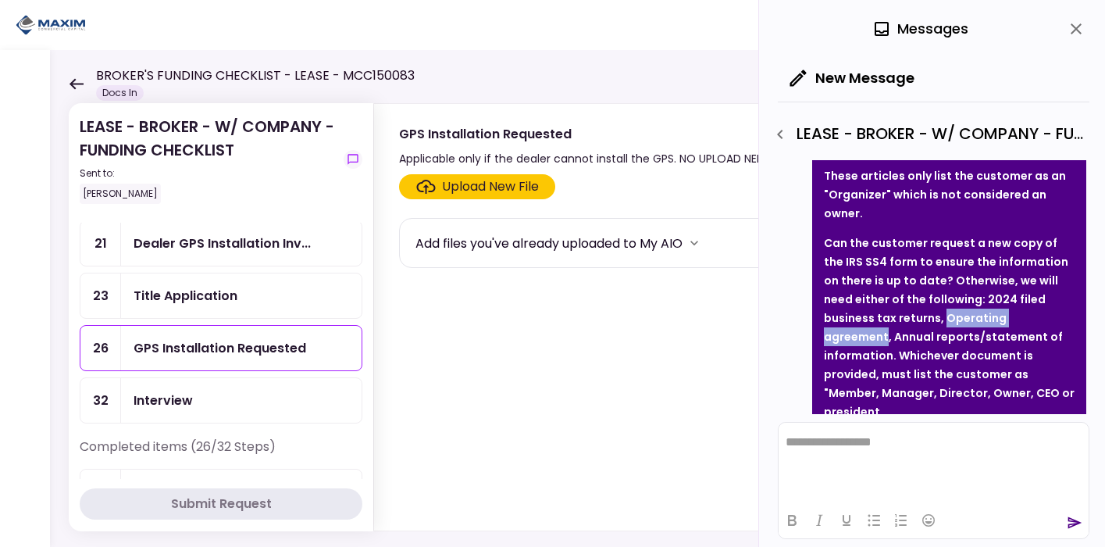
click at [1067, 32] on icon "close" at bounding box center [1076, 29] width 19 height 19
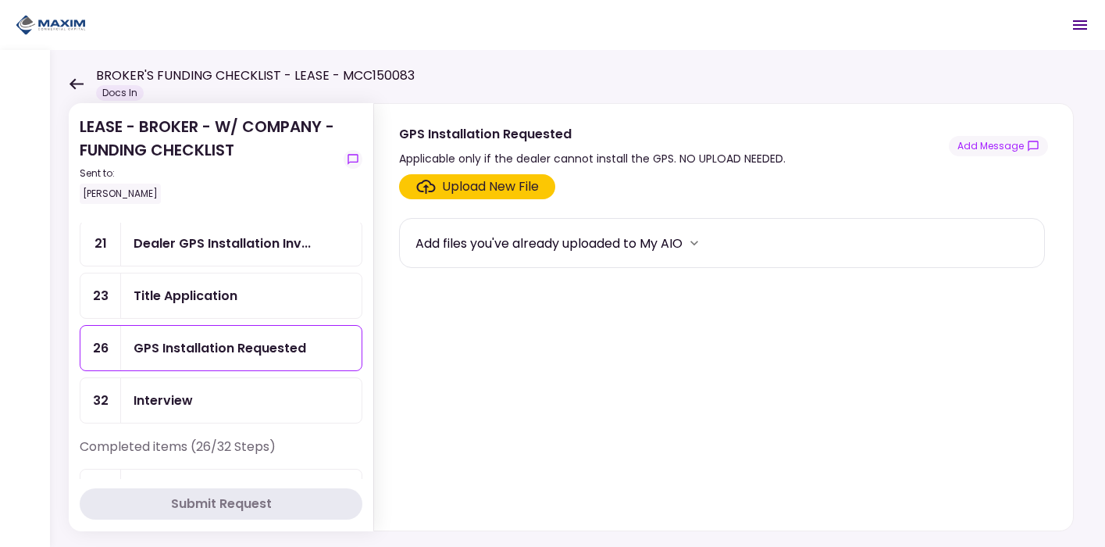
click at [237, 292] on div "Title Application" at bounding box center [241, 296] width 215 height 20
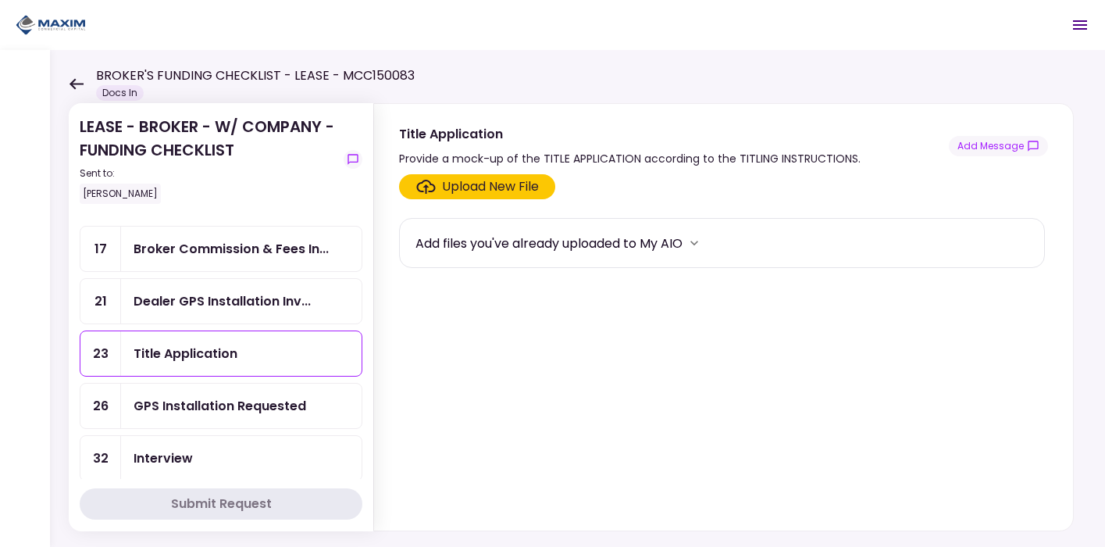
scroll to position [103, 0]
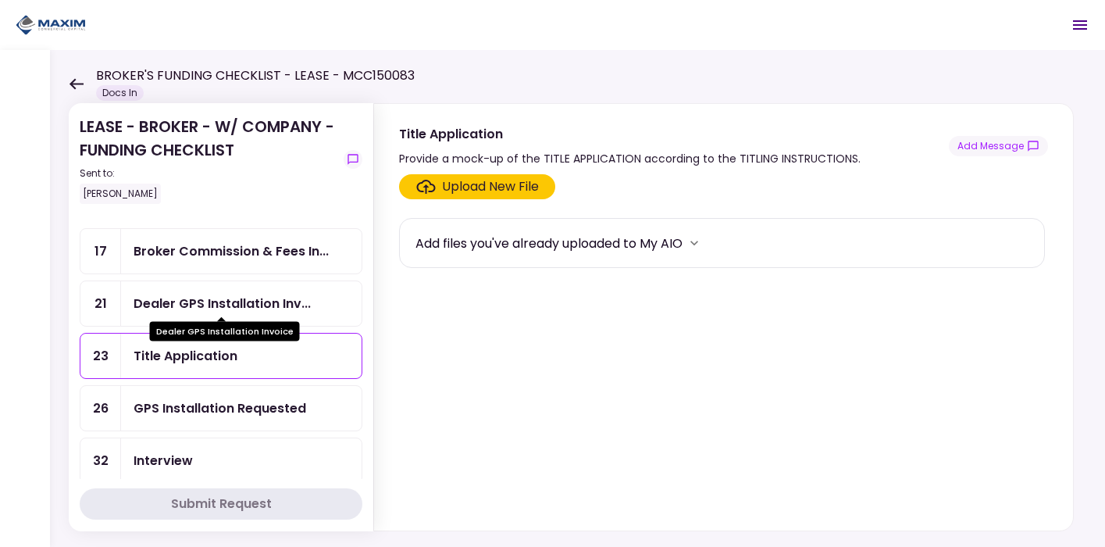
click at [215, 295] on div "Dealer GPS Installation Inv..." at bounding box center [222, 304] width 177 height 20
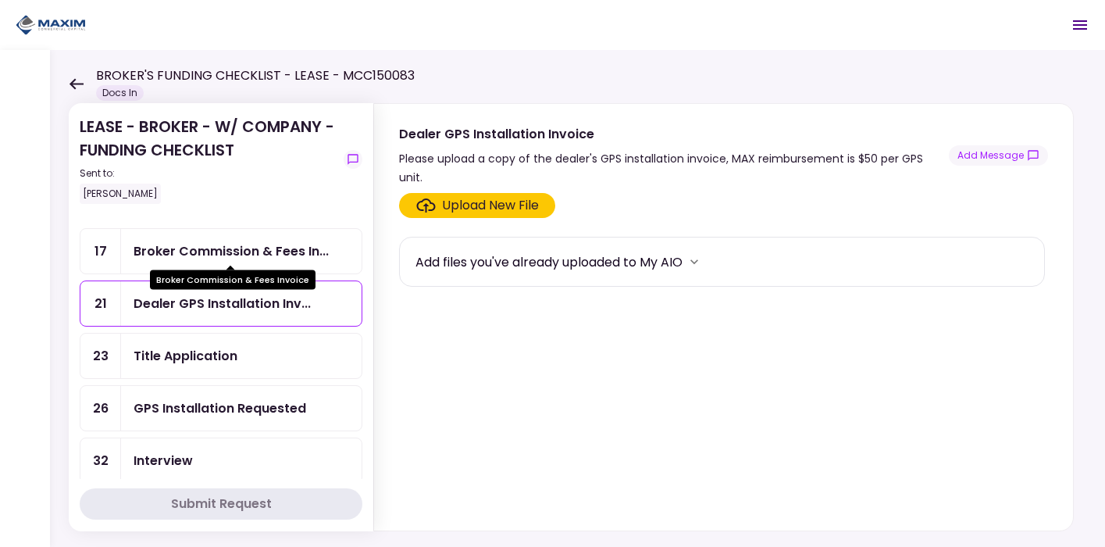
click at [241, 254] on div "Broker Commission & Fees In..." at bounding box center [231, 251] width 195 height 20
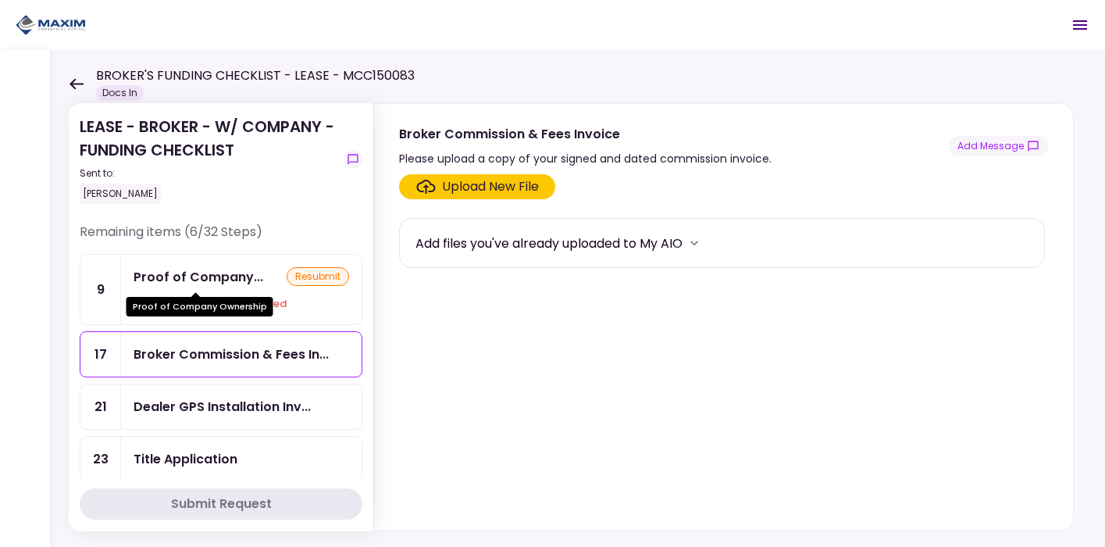
click at [204, 278] on div "Proof of Company..." at bounding box center [199, 277] width 130 height 20
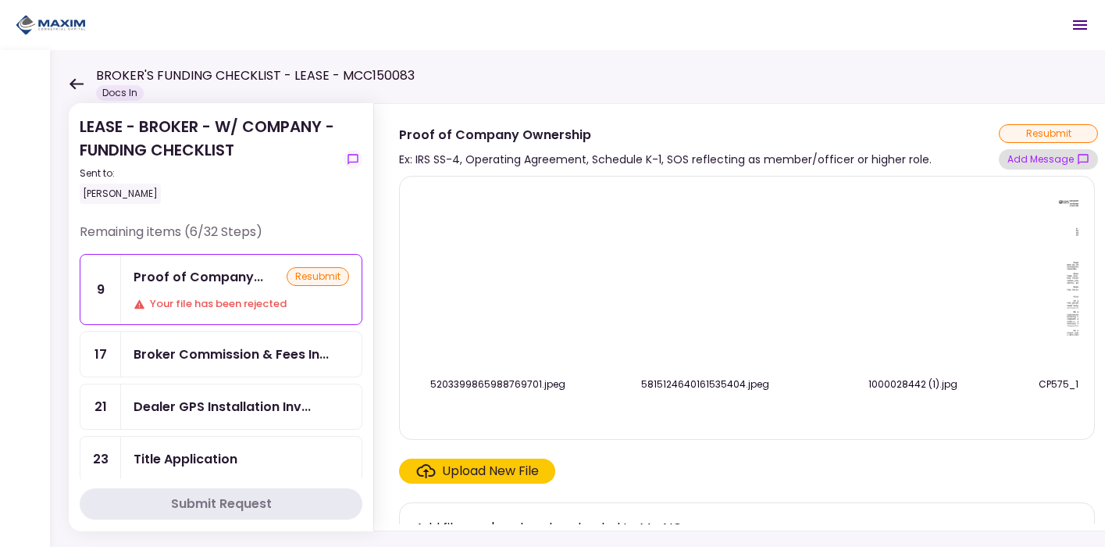
click at [1040, 154] on button "Add Message" at bounding box center [1048, 159] width 99 height 20
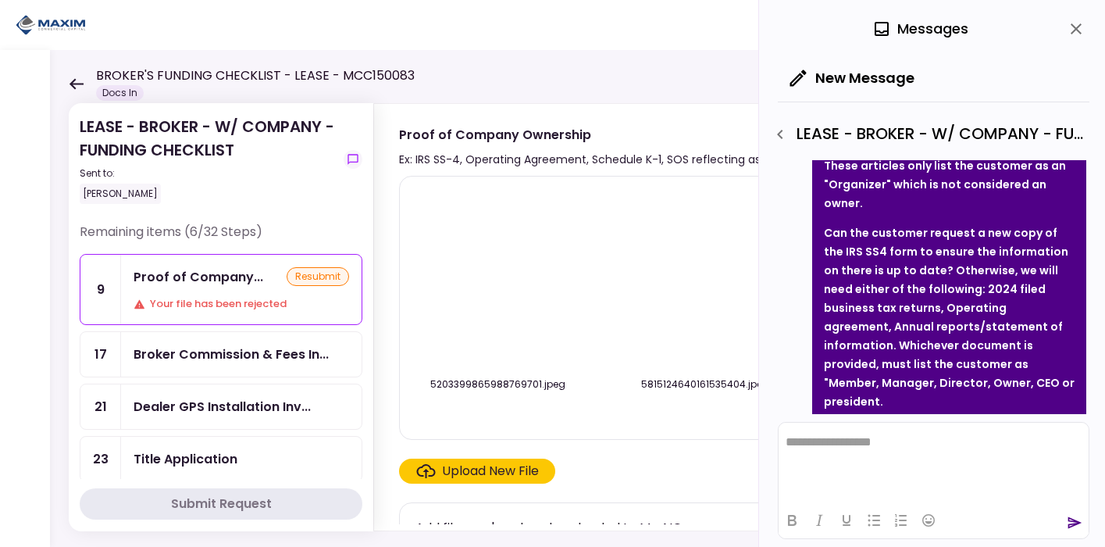
scroll to position [803, 0]
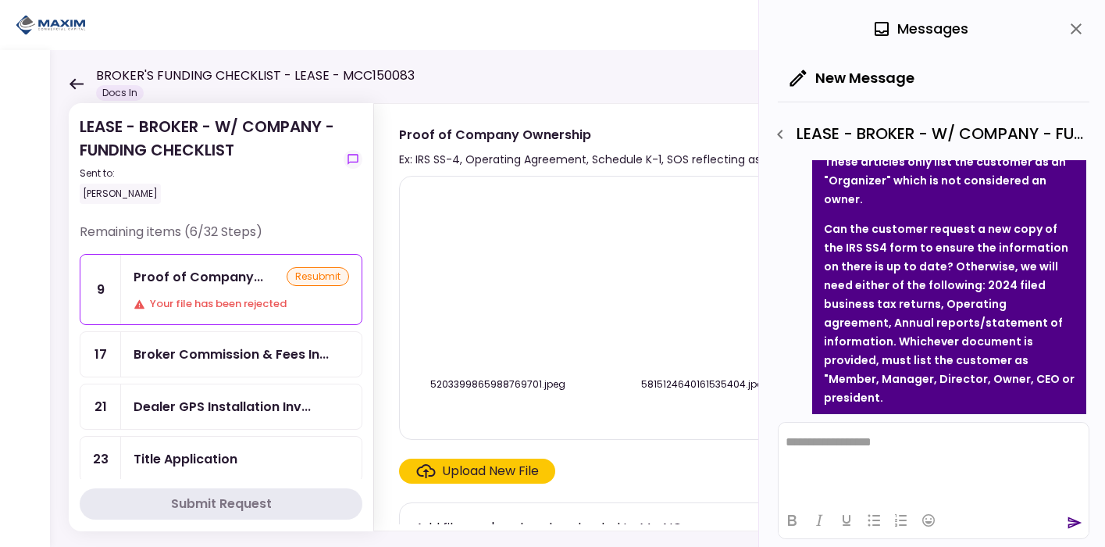
drag, startPoint x: 893, startPoint y: 281, endPoint x: 948, endPoint y: 290, distance: 55.3
click at [948, 290] on p "Can the customer request a new copy of the IRS SS4 form to ensure the informati…" at bounding box center [949, 312] width 251 height 187
click at [899, 331] on p "Can the customer request a new copy of the IRS SS4 form to ensure the informati…" at bounding box center [949, 312] width 251 height 187
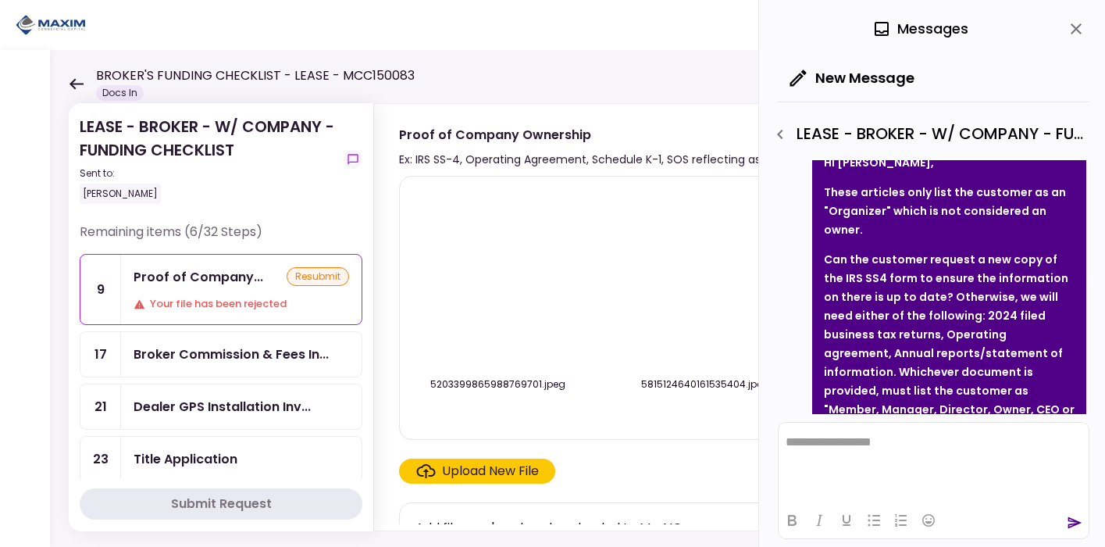
scroll to position [778, 0]
